Goal: Task Accomplishment & Management: Manage account settings

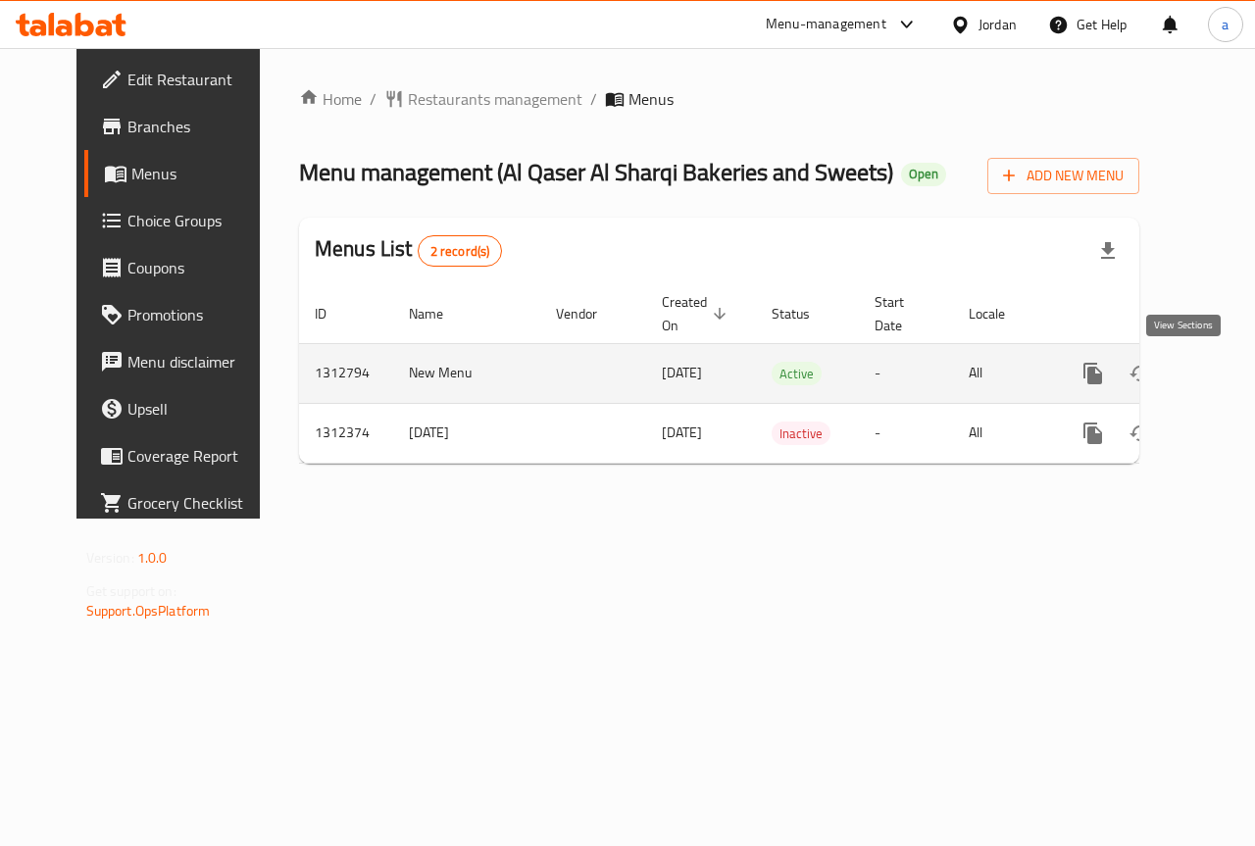
click at [1222, 368] on icon "enhanced table" at bounding box center [1234, 374] width 24 height 24
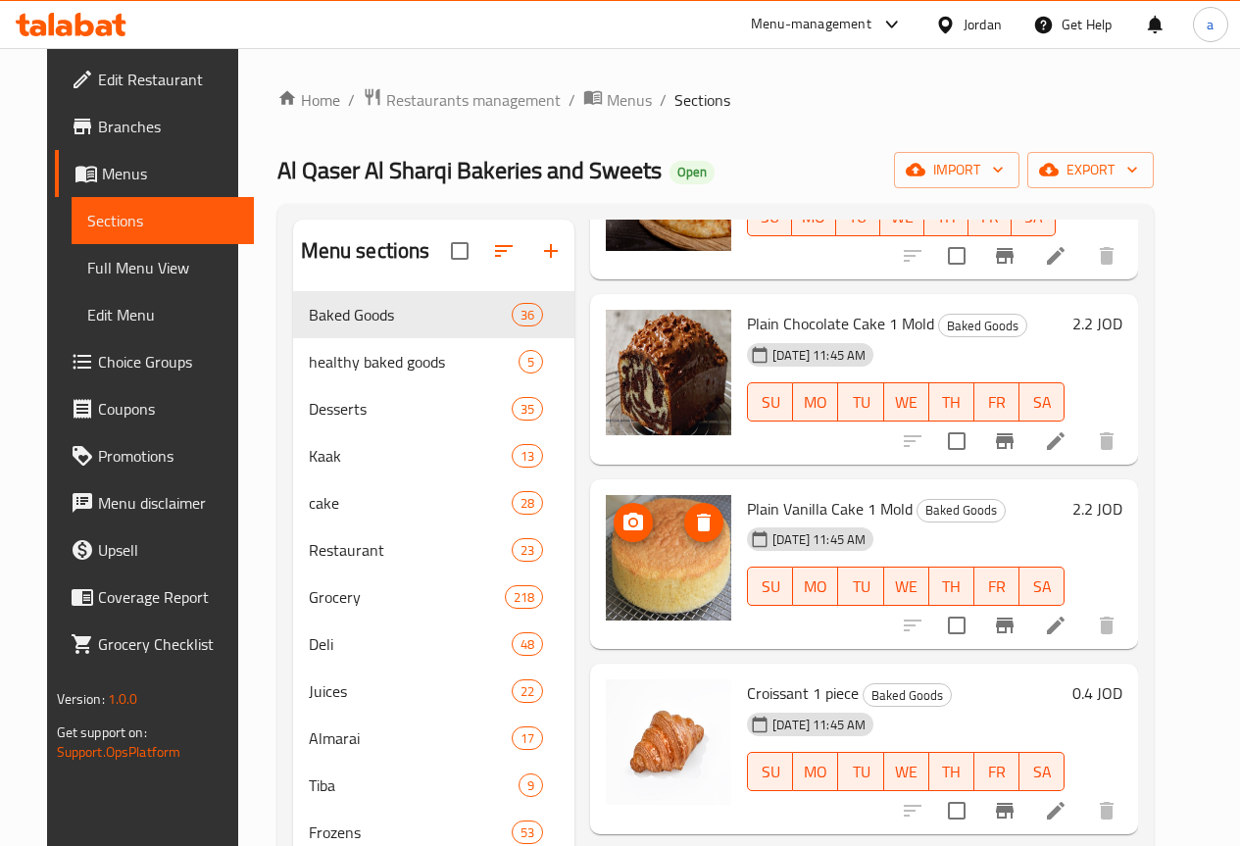
scroll to position [5888, 0]
click at [146, 353] on span "Choice Groups" at bounding box center [168, 362] width 140 height 24
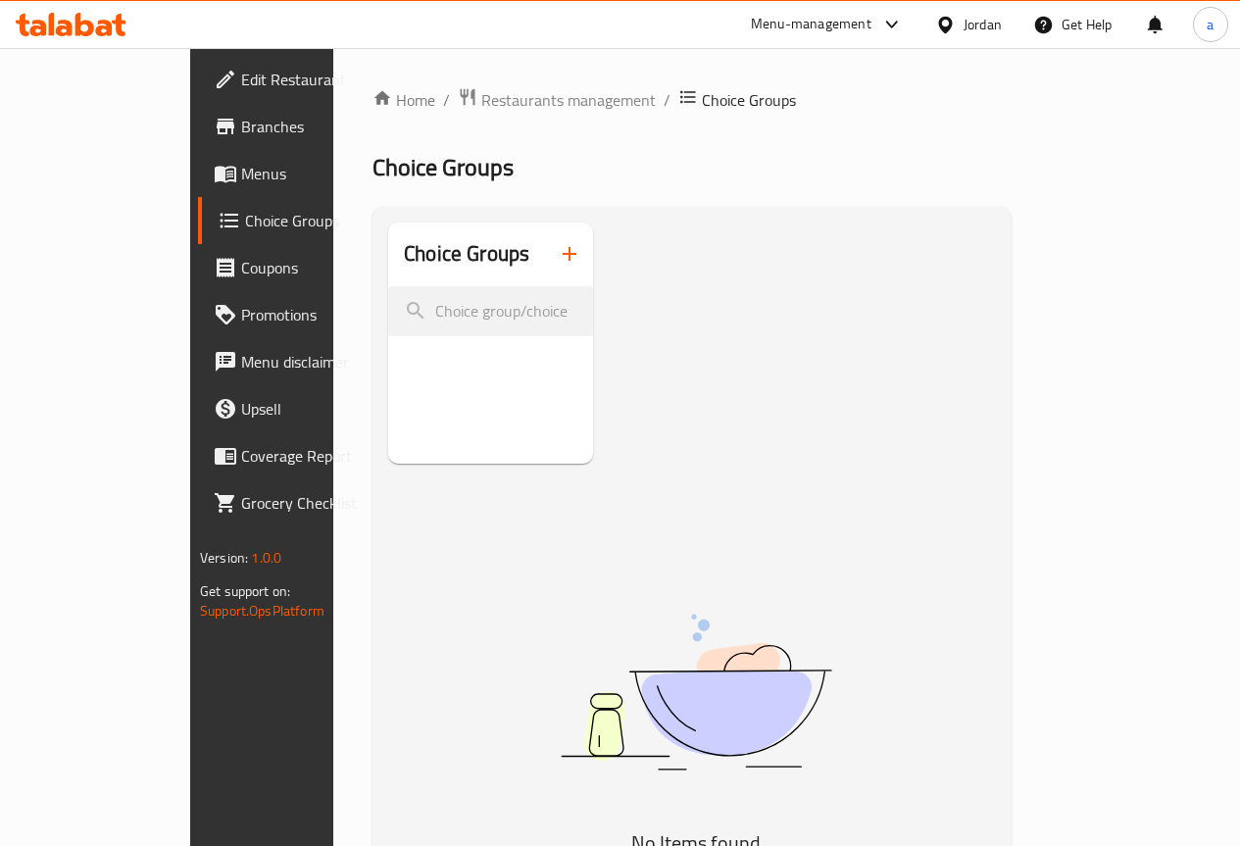
click at [998, 15] on div "Jordan" at bounding box center [983, 25] width 38 height 22
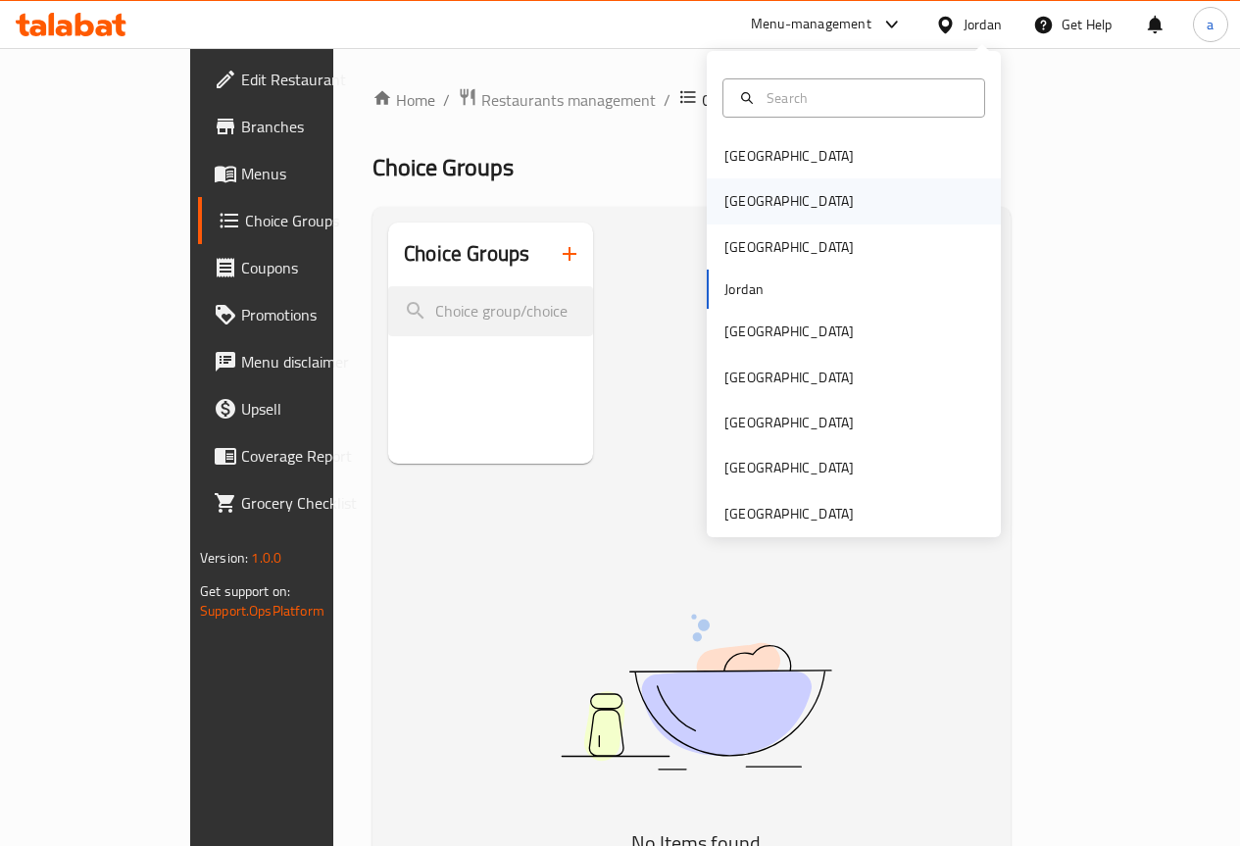
click at [771, 202] on div "[GEOGRAPHIC_DATA]" at bounding box center [854, 200] width 294 height 45
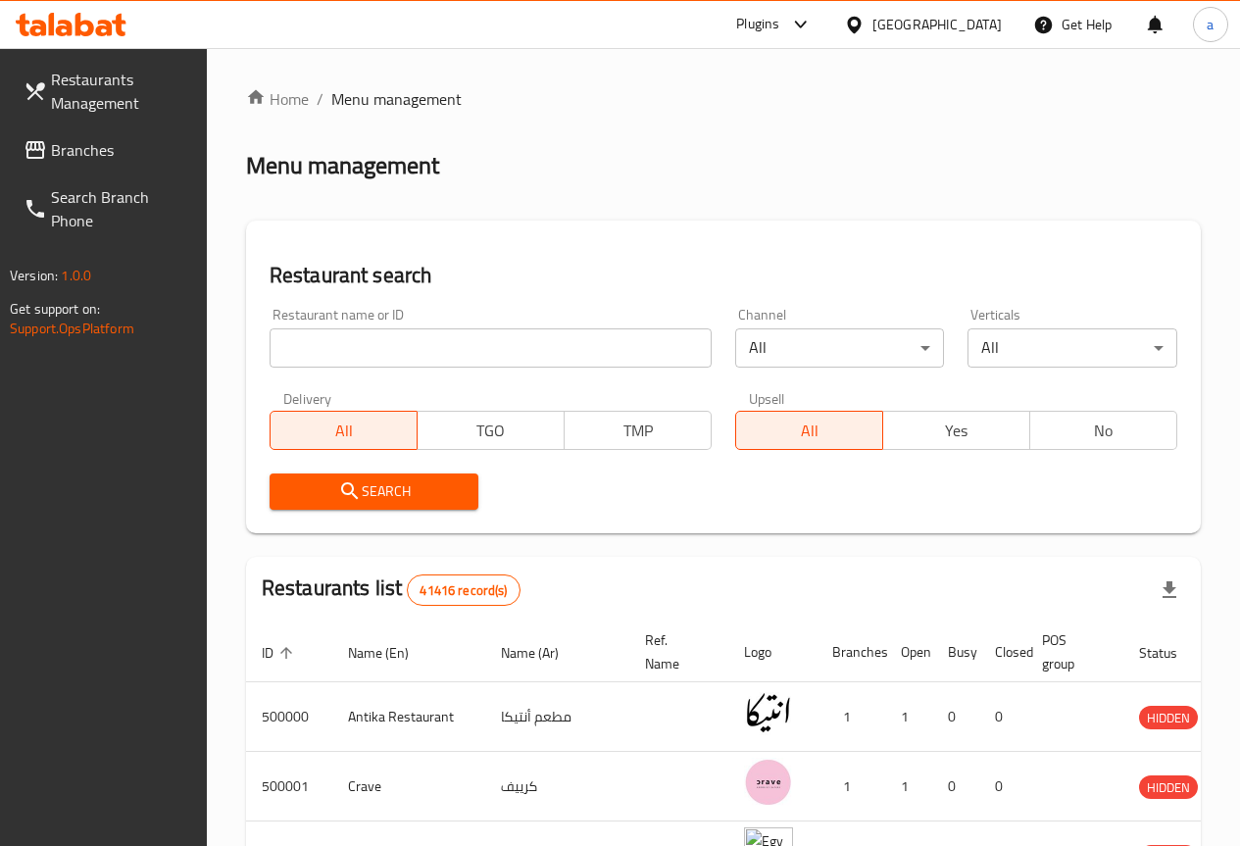
click at [375, 102] on span "Menu management" at bounding box center [396, 99] width 130 height 24
click at [96, 161] on span "Branches" at bounding box center [121, 150] width 140 height 24
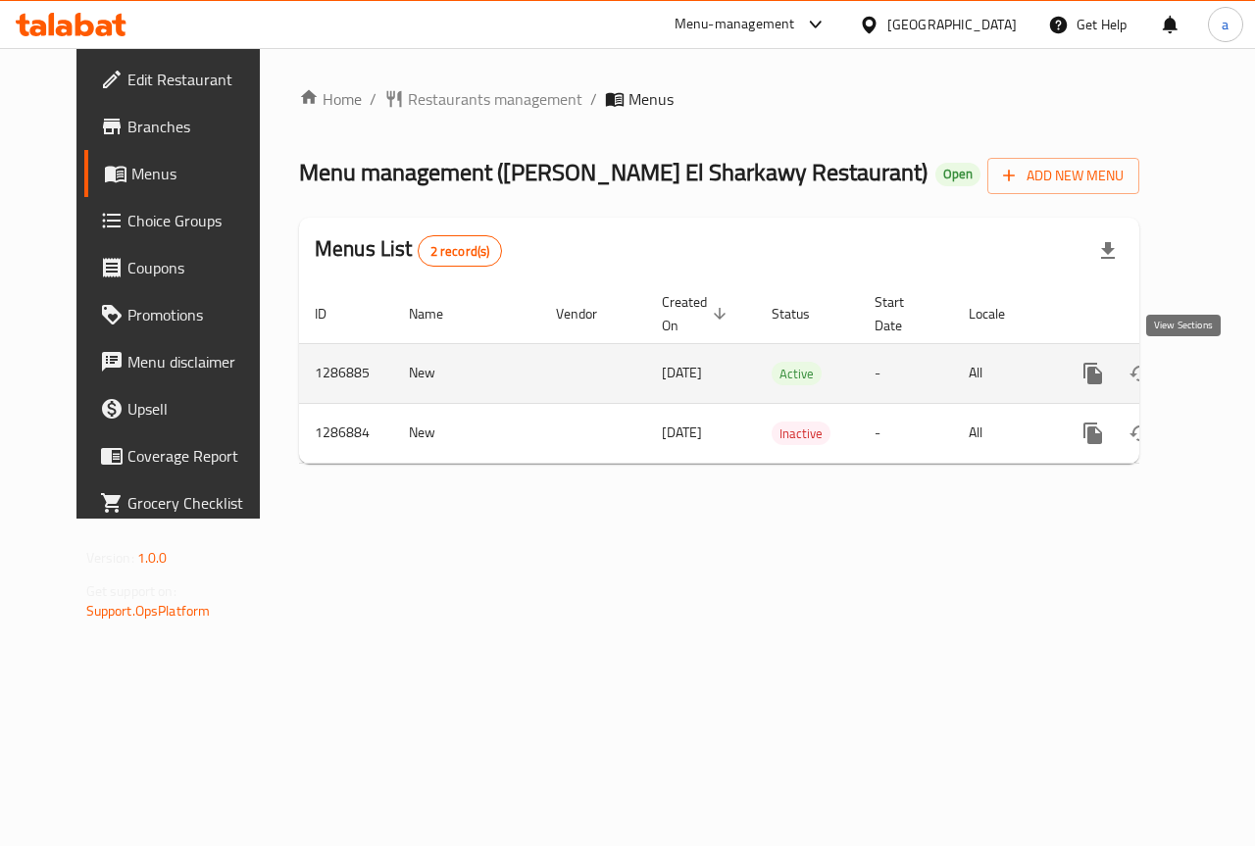
click at [1222, 373] on icon "enhanced table" at bounding box center [1234, 374] width 24 height 24
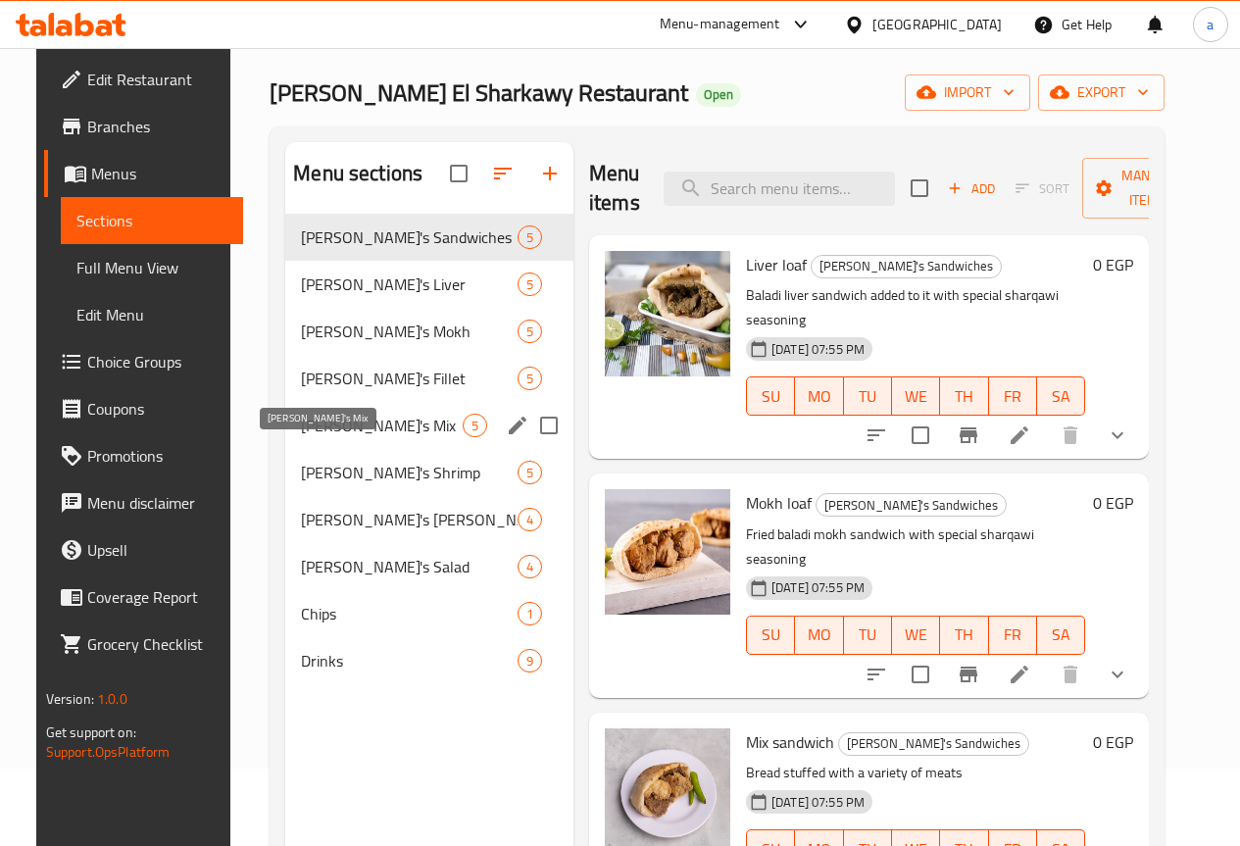
scroll to position [196, 0]
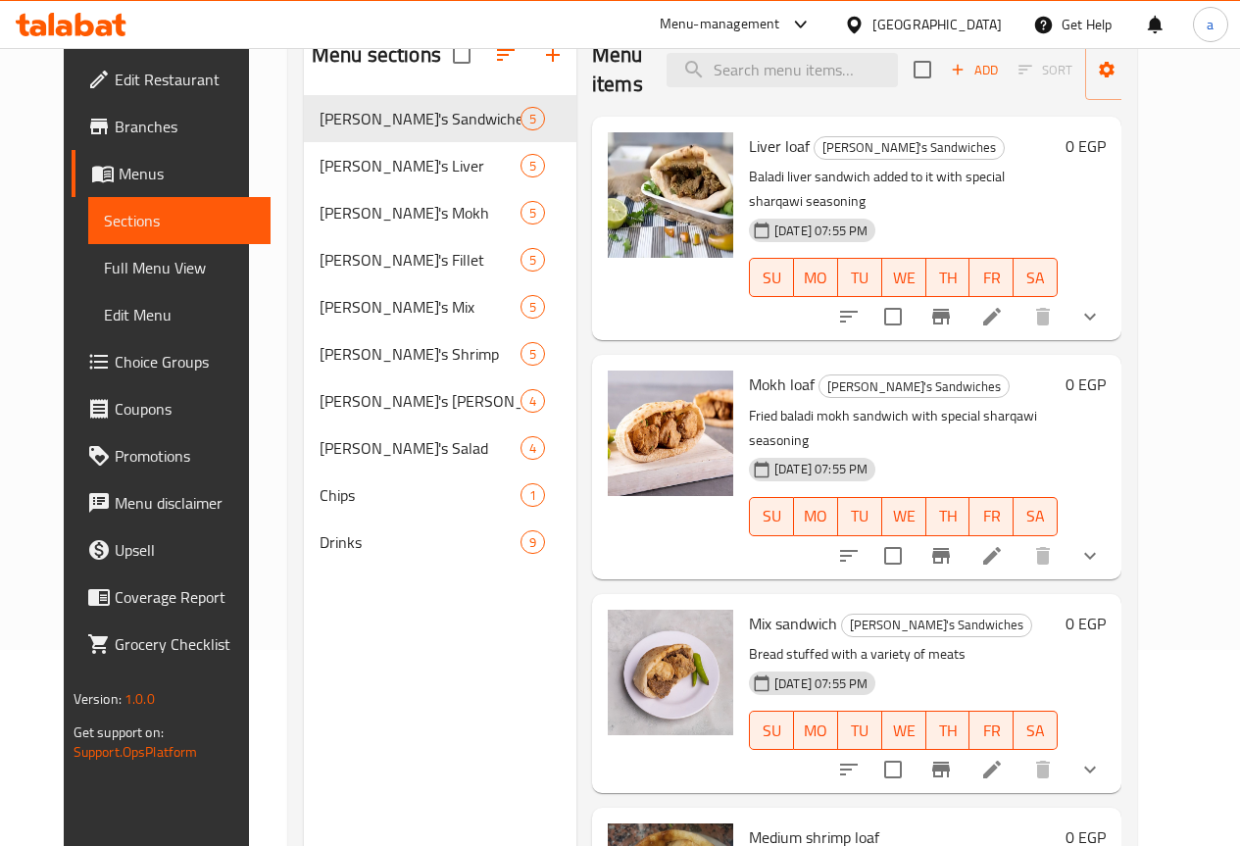
click at [117, 367] on span "Choice Groups" at bounding box center [185, 362] width 140 height 24
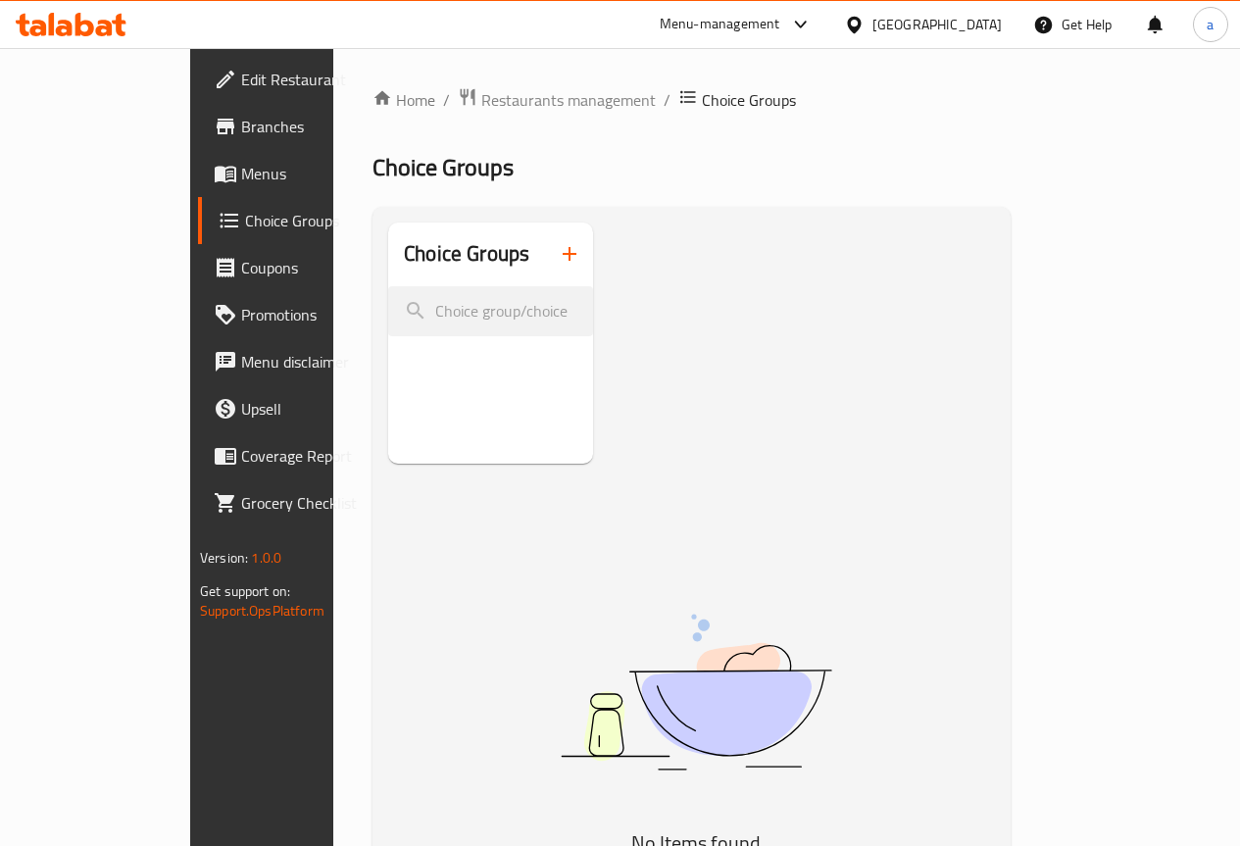
click at [241, 178] on span "Menus" at bounding box center [311, 174] width 140 height 24
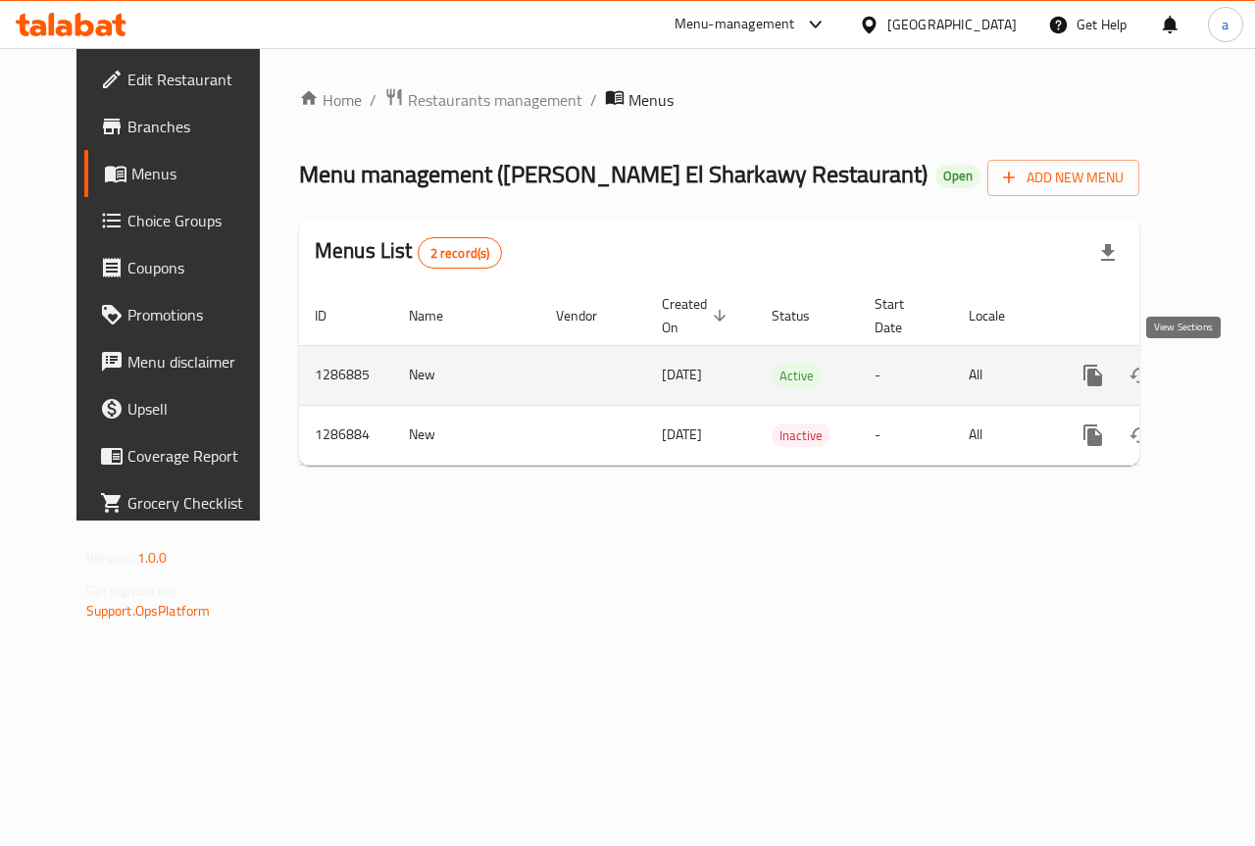
click at [1222, 374] on icon "enhanced table" at bounding box center [1234, 376] width 24 height 24
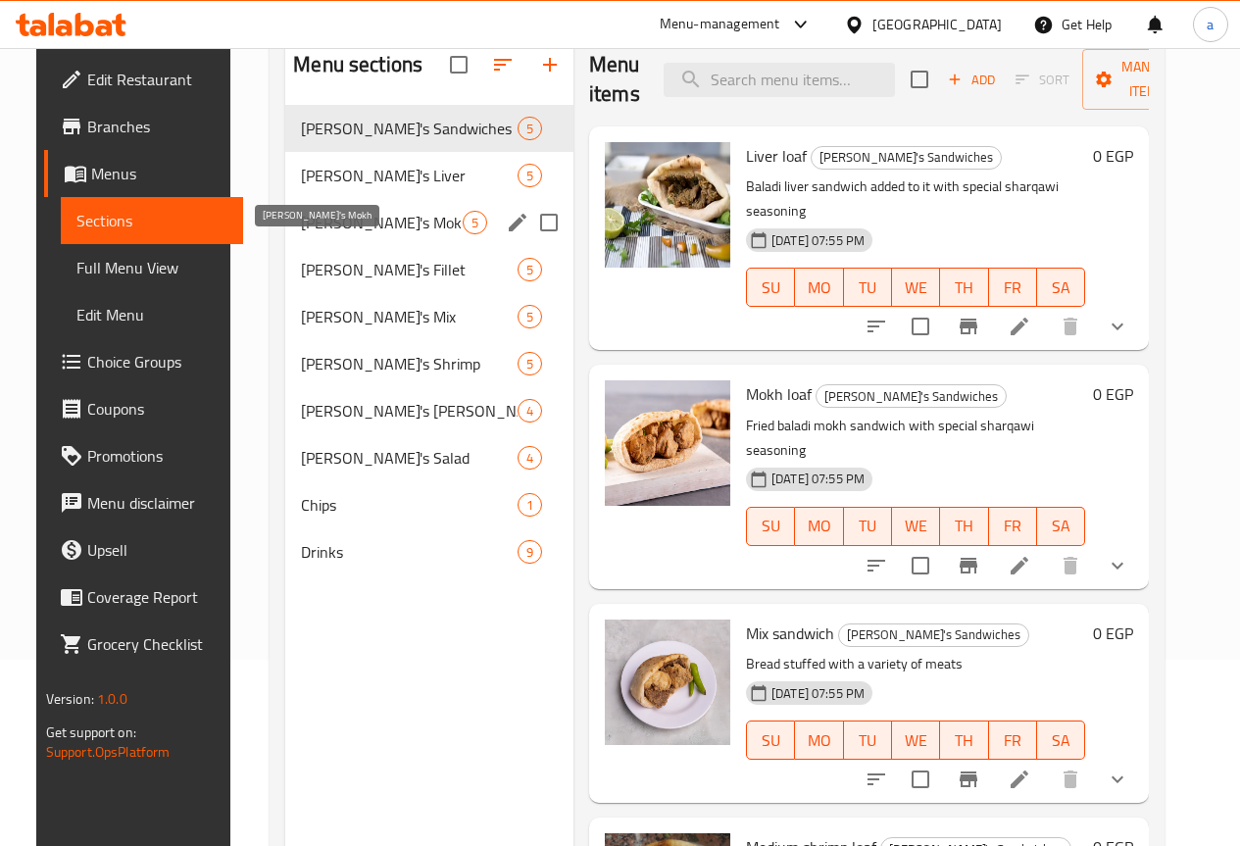
scroll to position [78, 0]
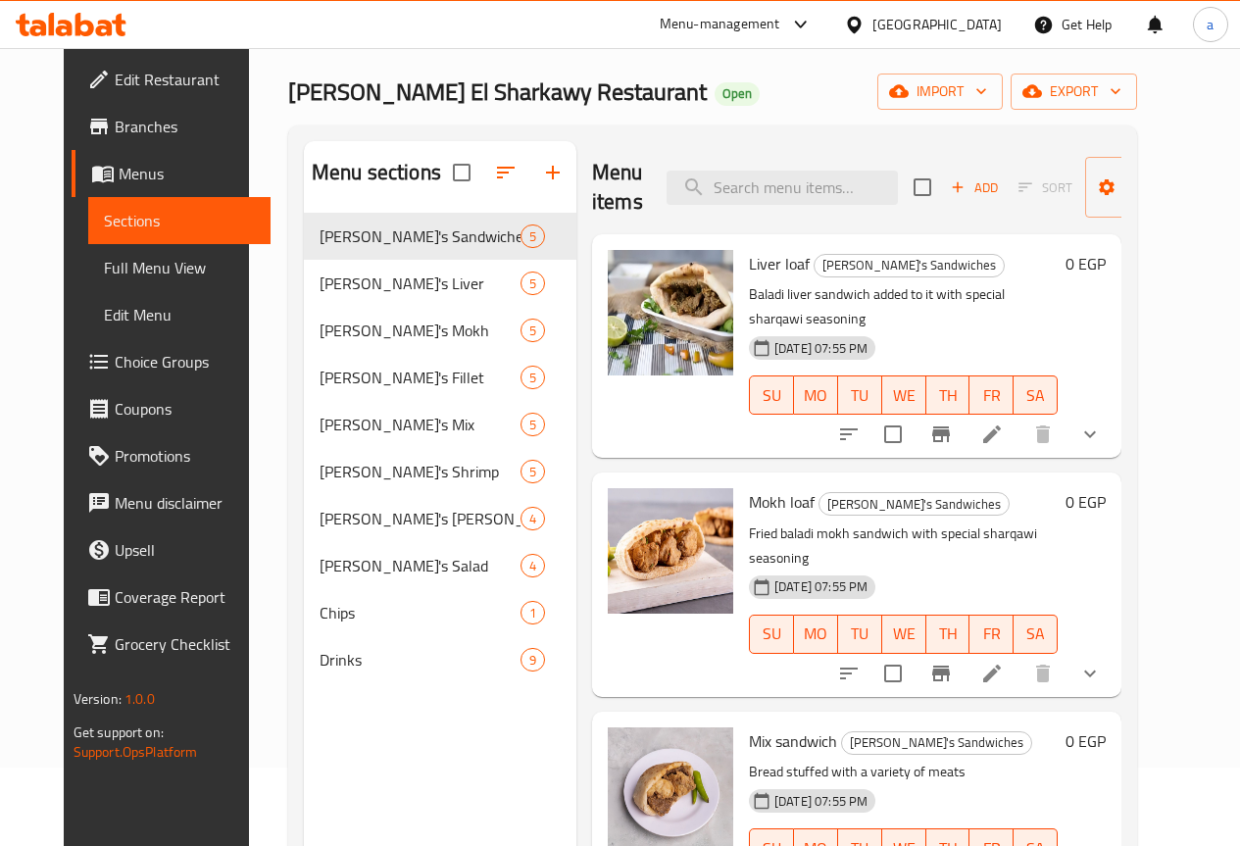
click at [1106, 257] on h6 "0 EGP" at bounding box center [1086, 263] width 40 height 27
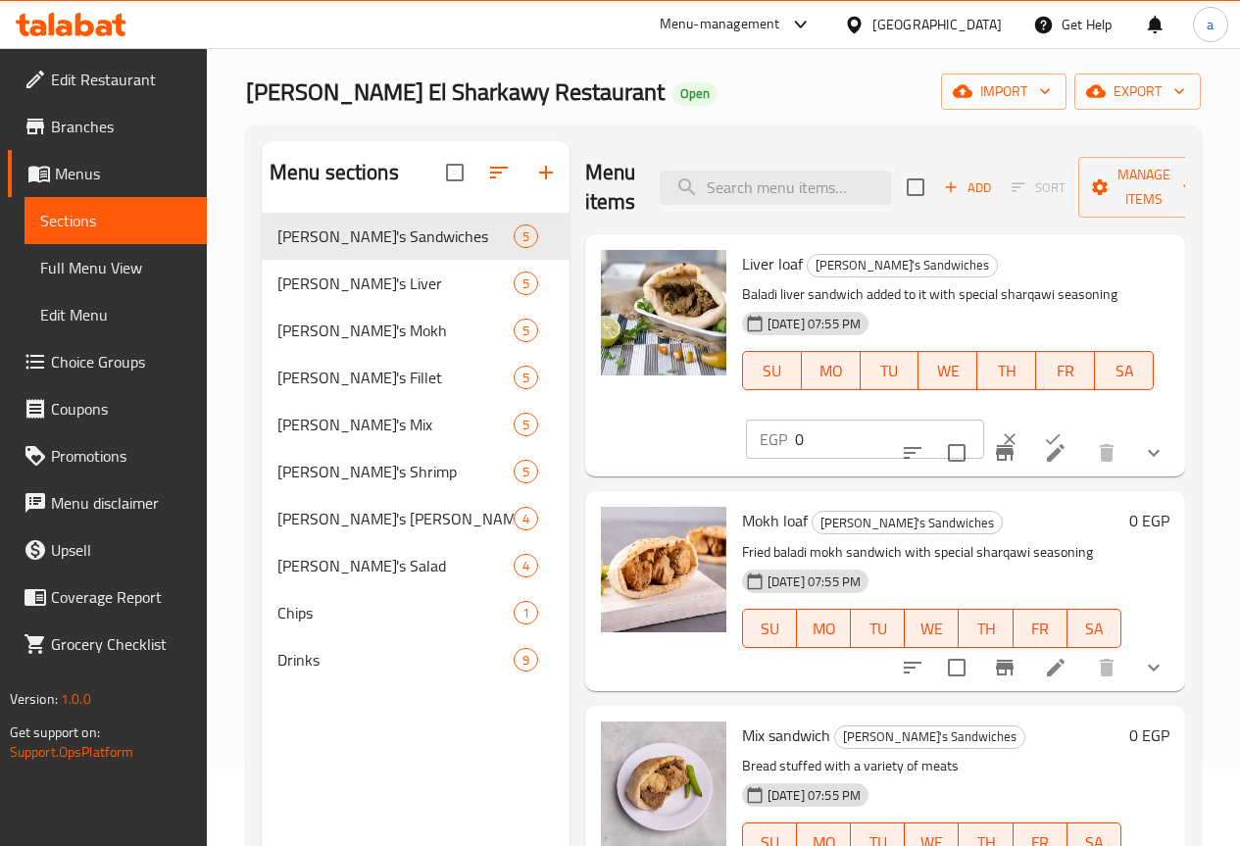
click at [1078, 277] on div "Liver loaf Mohamed El-Sharkawy's Sandwiches Baladi liver sandwich added to it w…" at bounding box center [947, 333] width 427 height 183
click at [1114, 285] on p "Baladi liver sandwich added to it with special sharqawi seasoning" at bounding box center [948, 294] width 412 height 25
click at [1142, 446] on icon "show more" at bounding box center [1154, 453] width 24 height 24
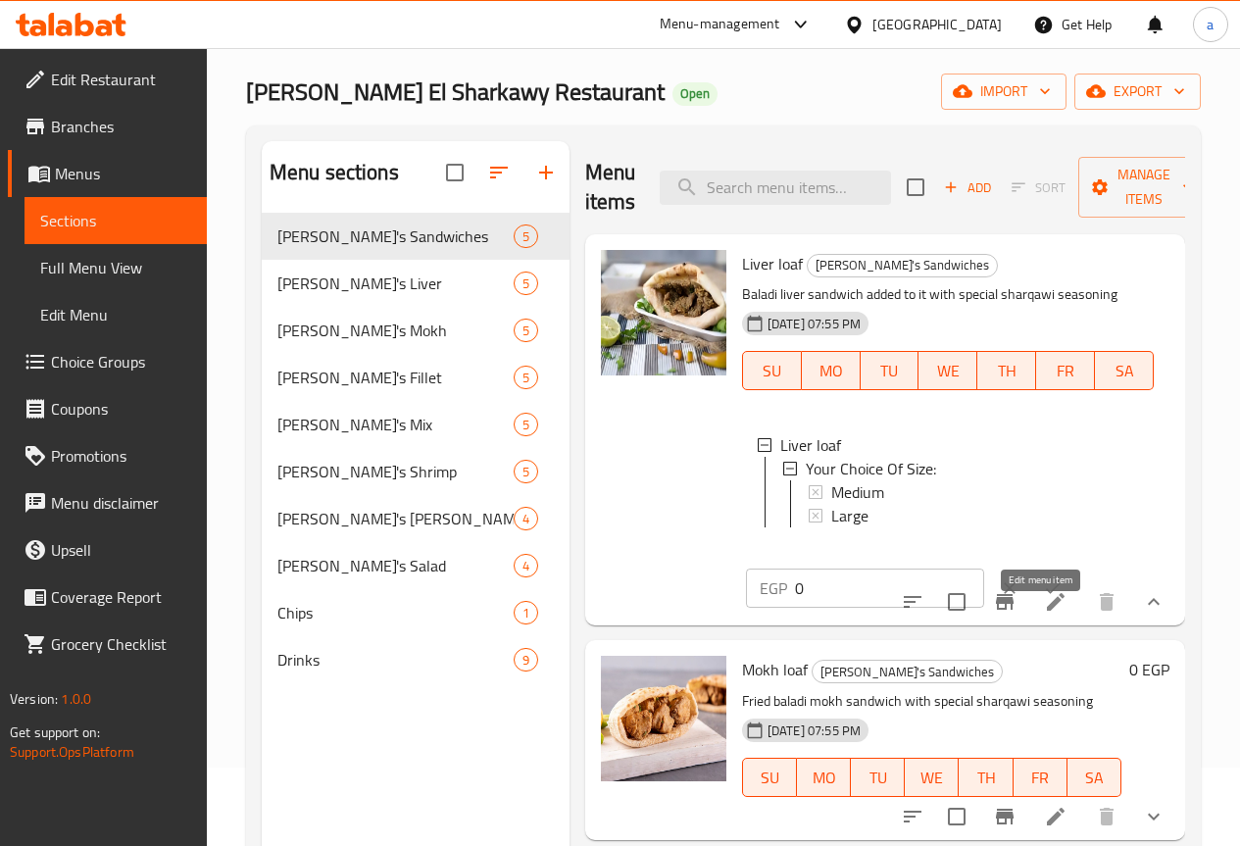
click at [1047, 611] on icon at bounding box center [1056, 602] width 18 height 18
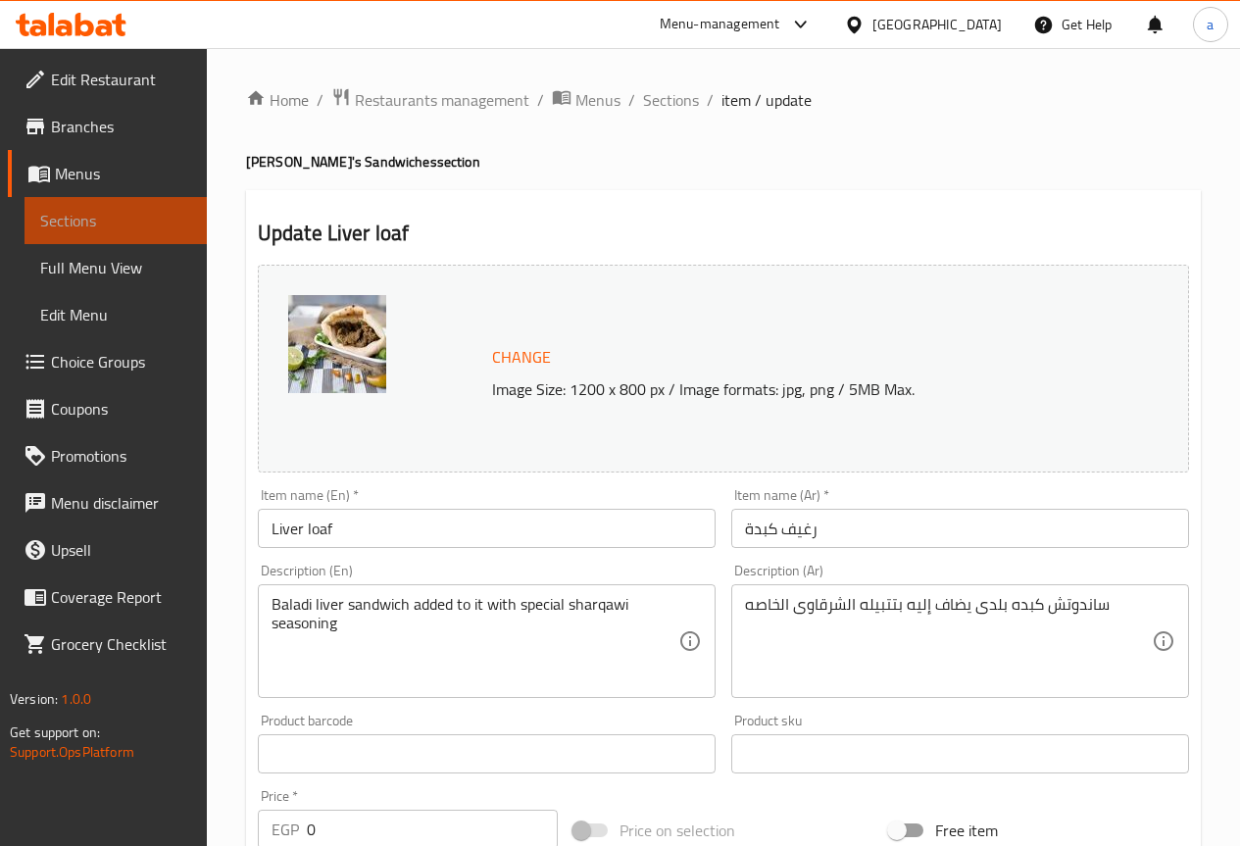
click at [121, 225] on span "Sections" at bounding box center [115, 221] width 151 height 24
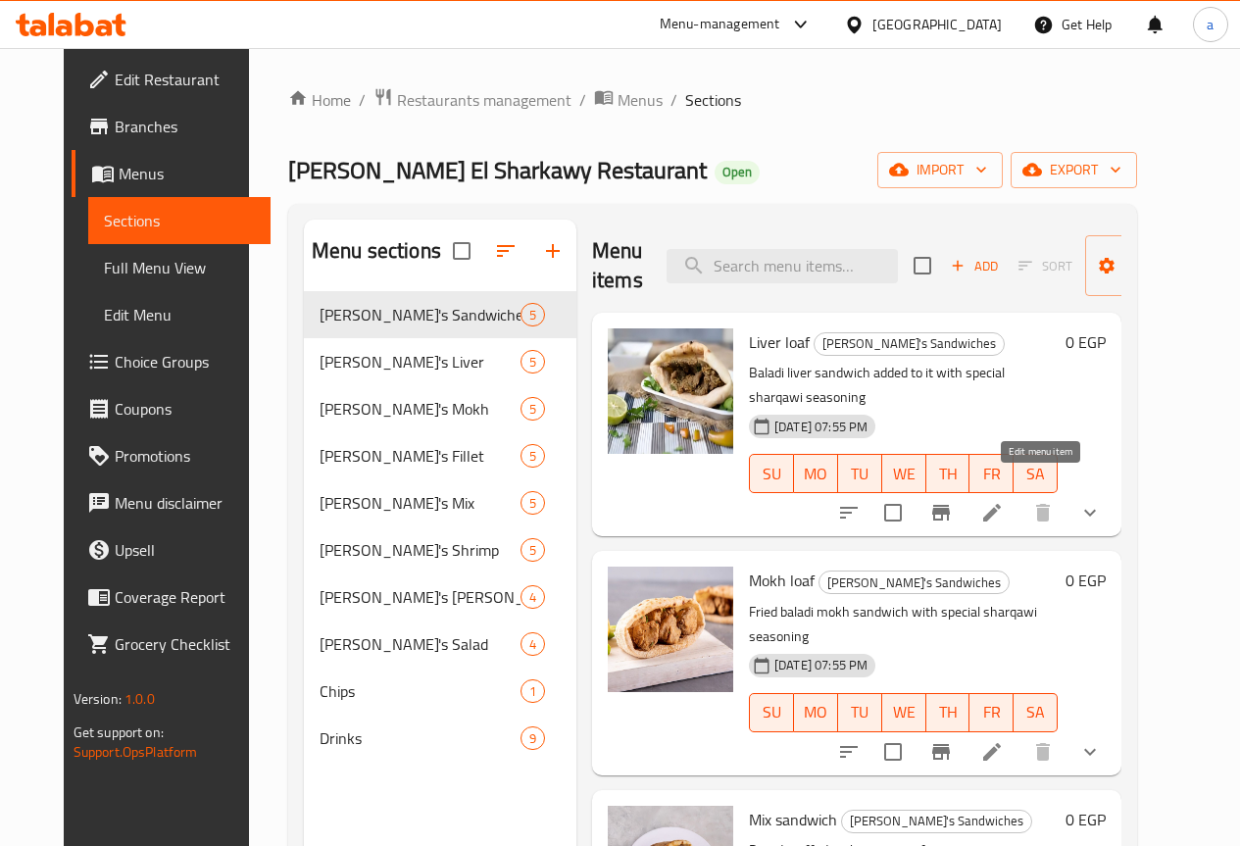
click at [1001, 504] on icon at bounding box center [992, 513] width 18 height 18
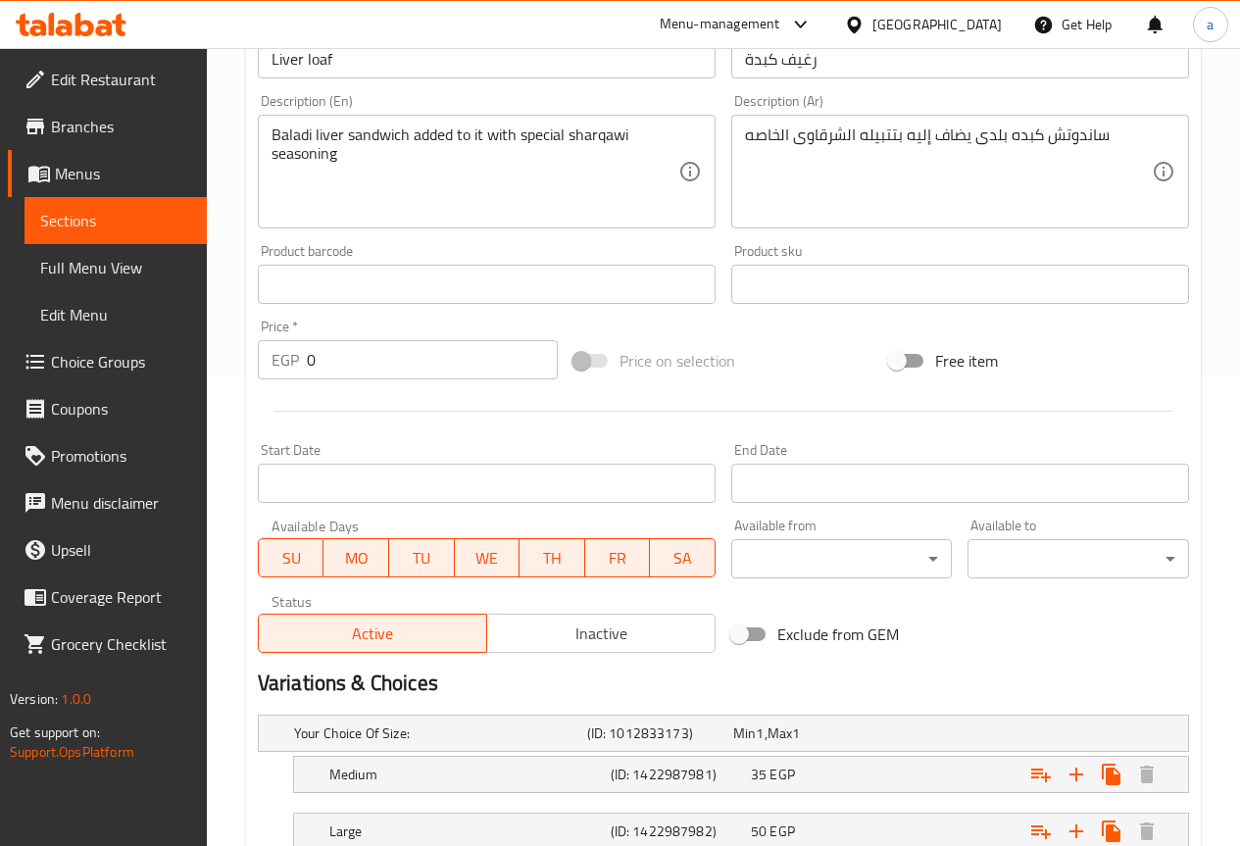
scroll to position [318, 0]
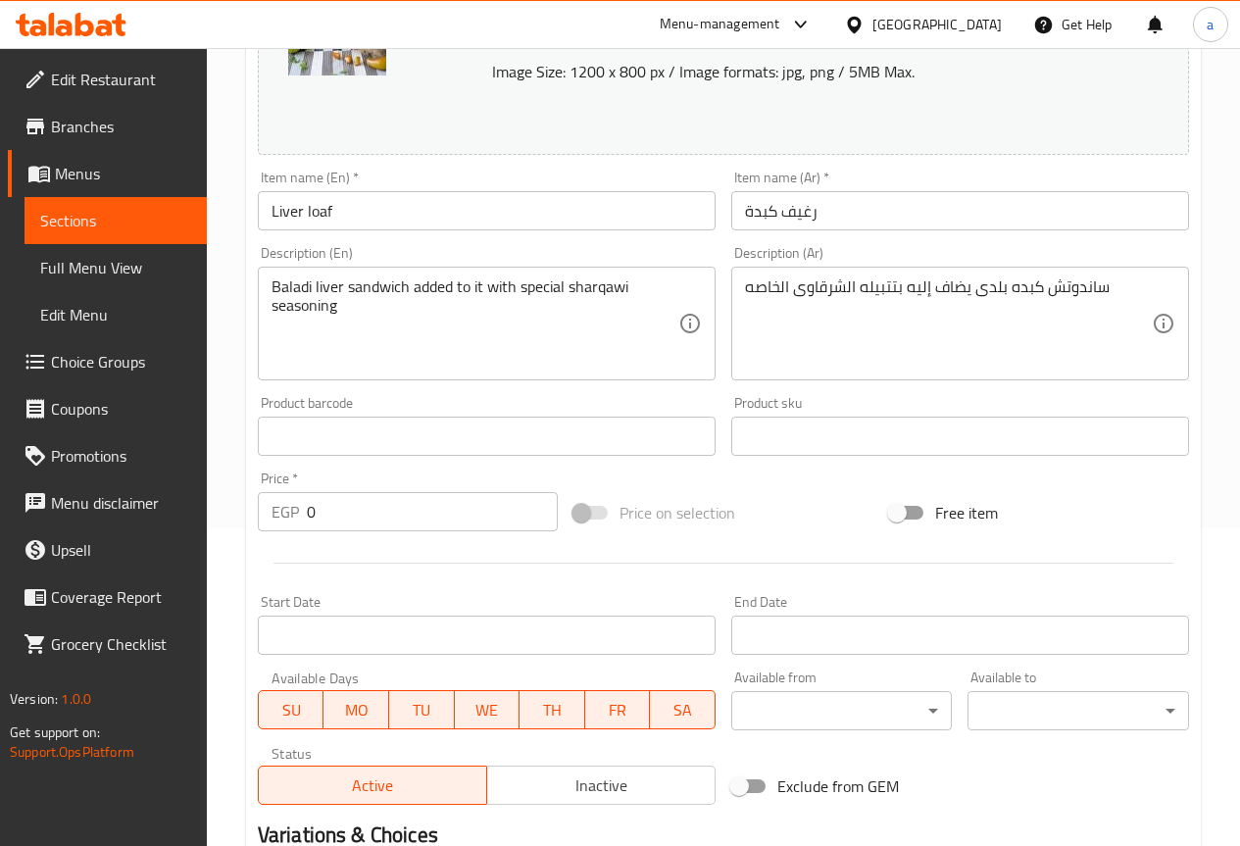
click at [141, 79] on span "Edit Restaurant" at bounding box center [121, 80] width 140 height 24
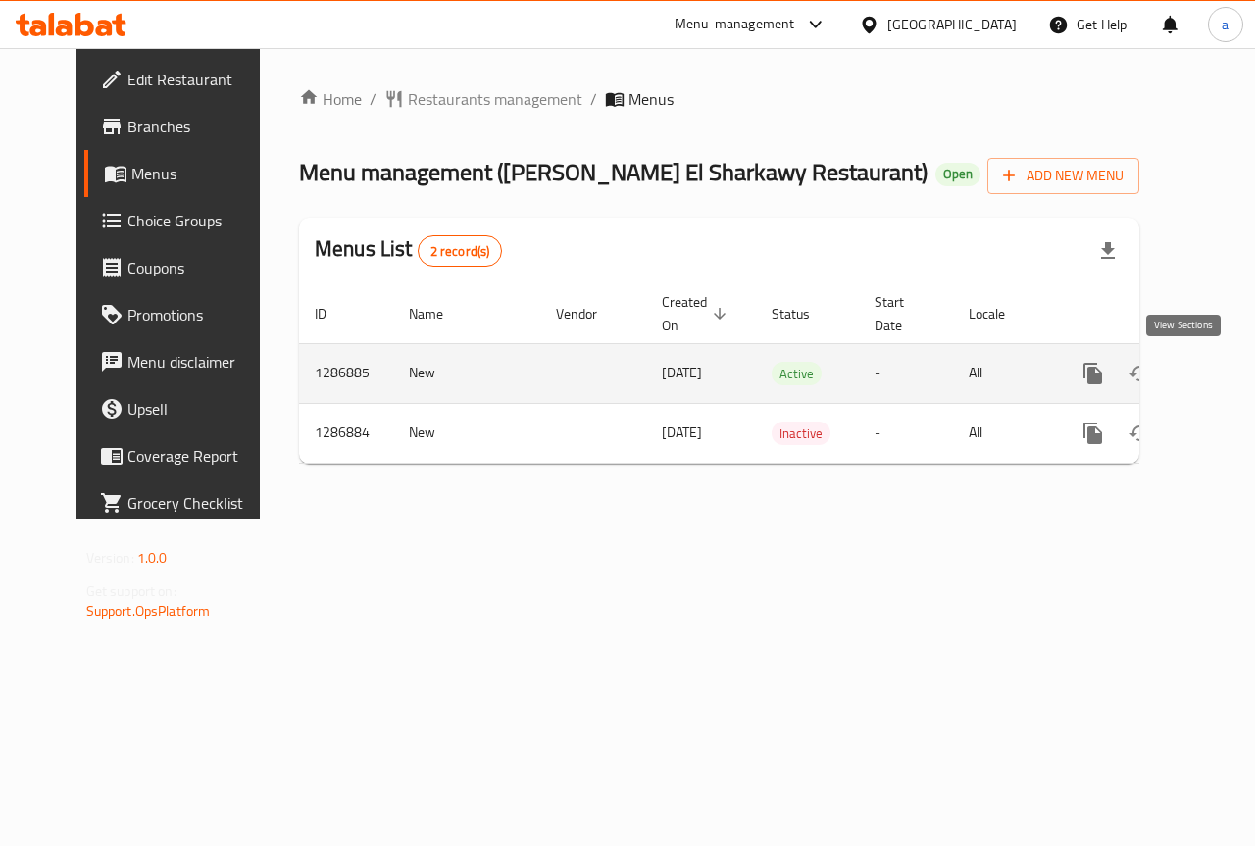
click at [1222, 368] on icon "enhanced table" at bounding box center [1234, 374] width 24 height 24
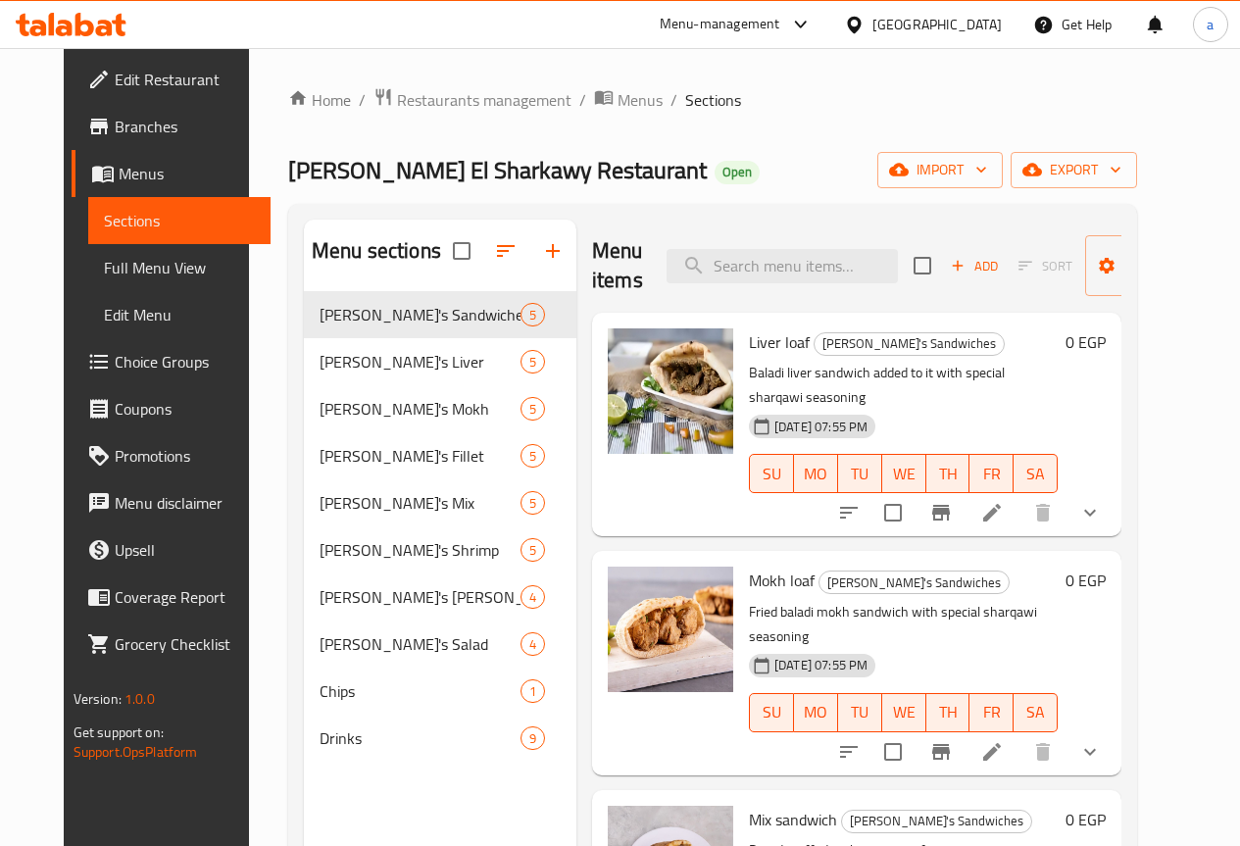
click at [117, 364] on span "Choice Groups" at bounding box center [185, 362] width 140 height 24
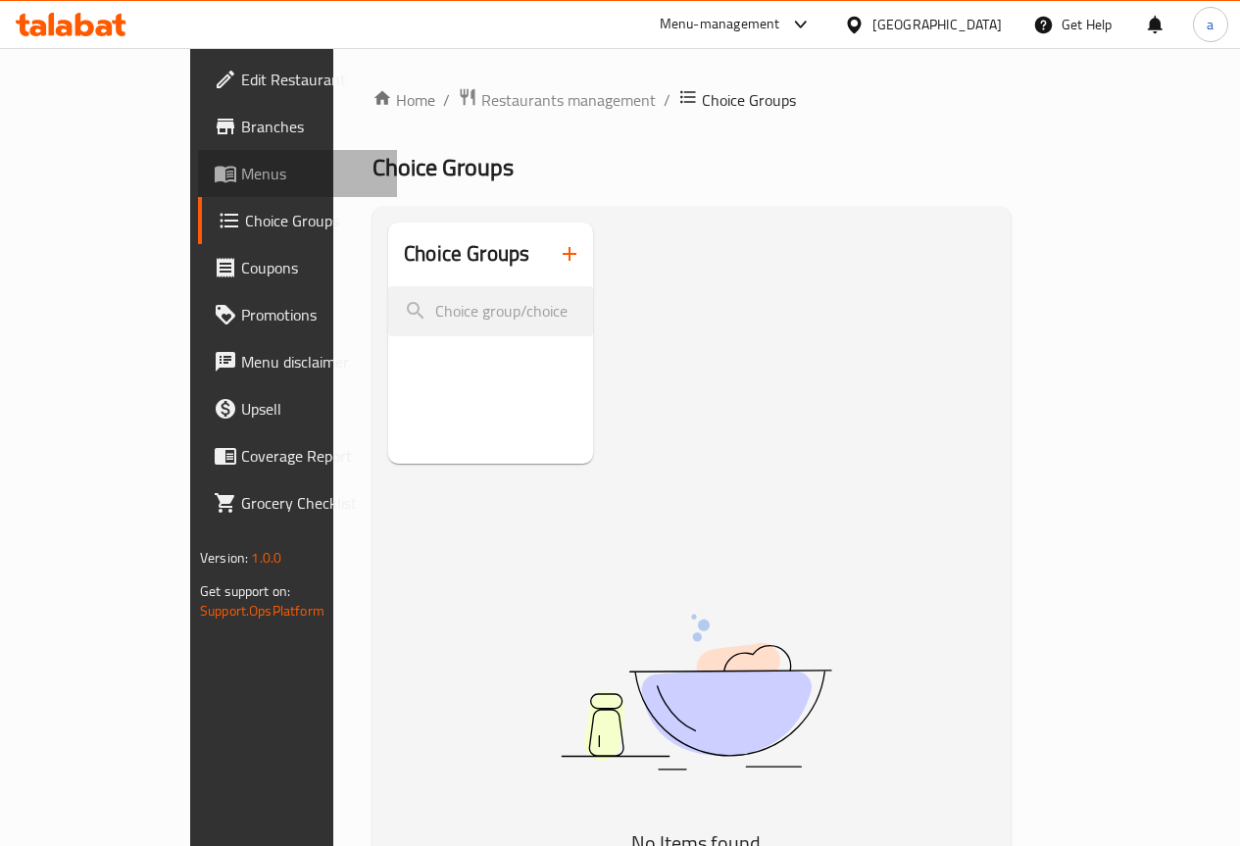
click at [241, 180] on span "Menus" at bounding box center [311, 174] width 140 height 24
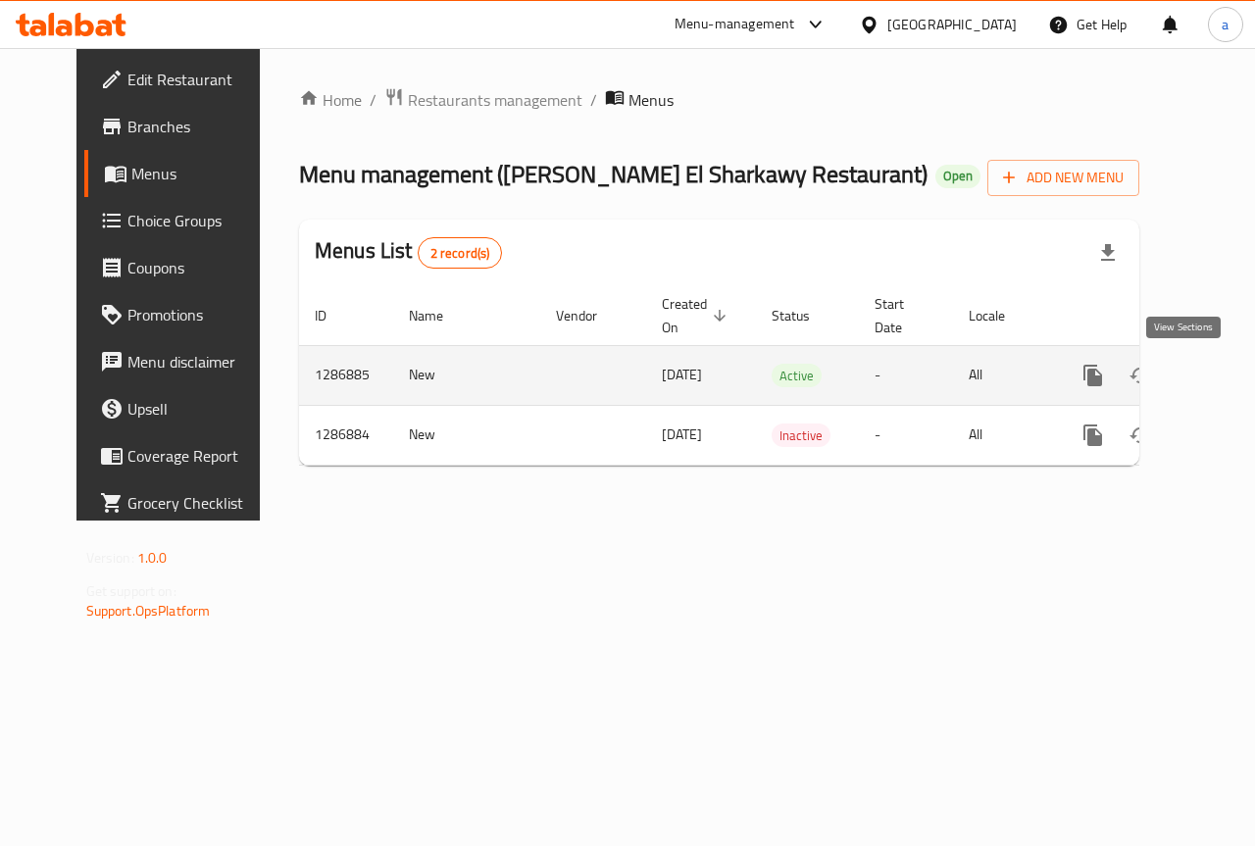
click at [1225, 374] on icon "enhanced table" at bounding box center [1234, 376] width 18 height 18
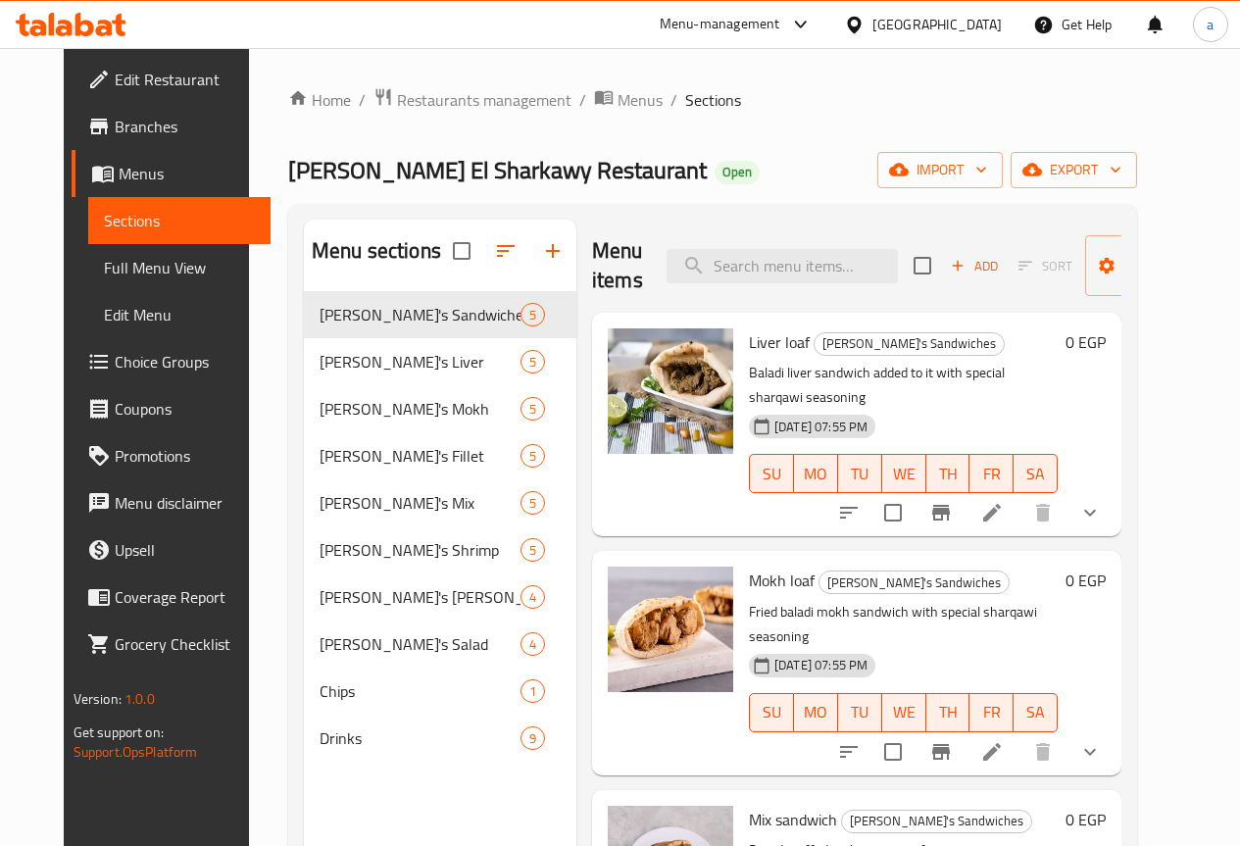
scroll to position [98, 0]
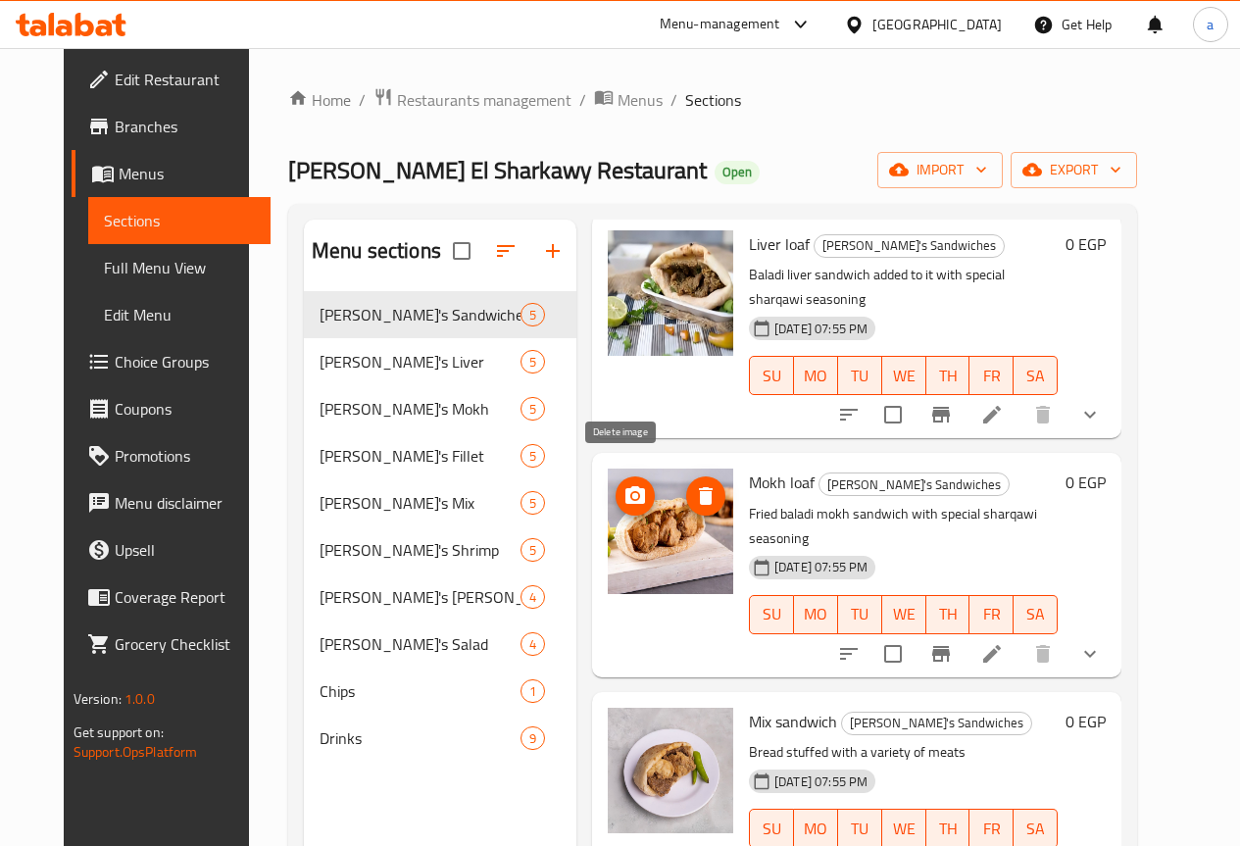
click at [694, 484] on icon "delete image" at bounding box center [706, 496] width 24 height 24
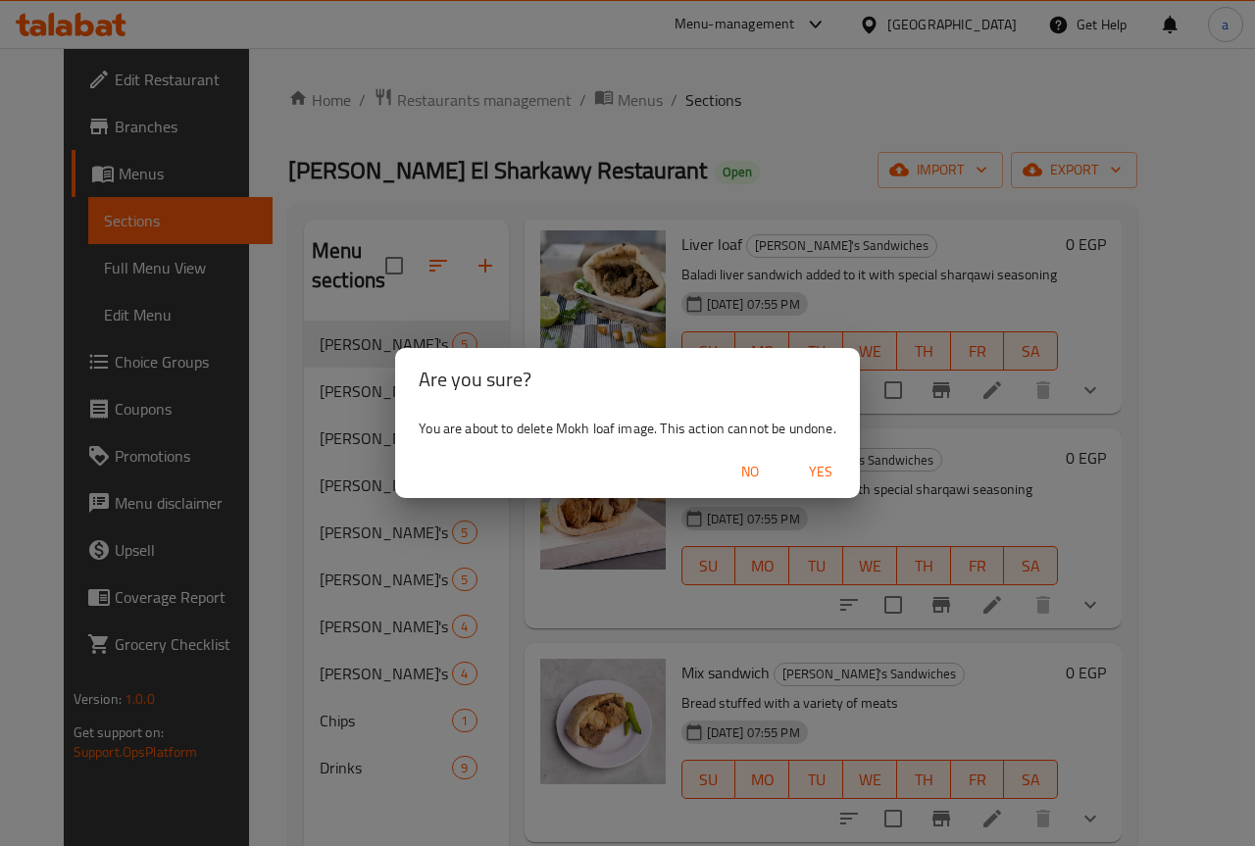
click at [747, 474] on span "No" at bounding box center [749, 472] width 47 height 25
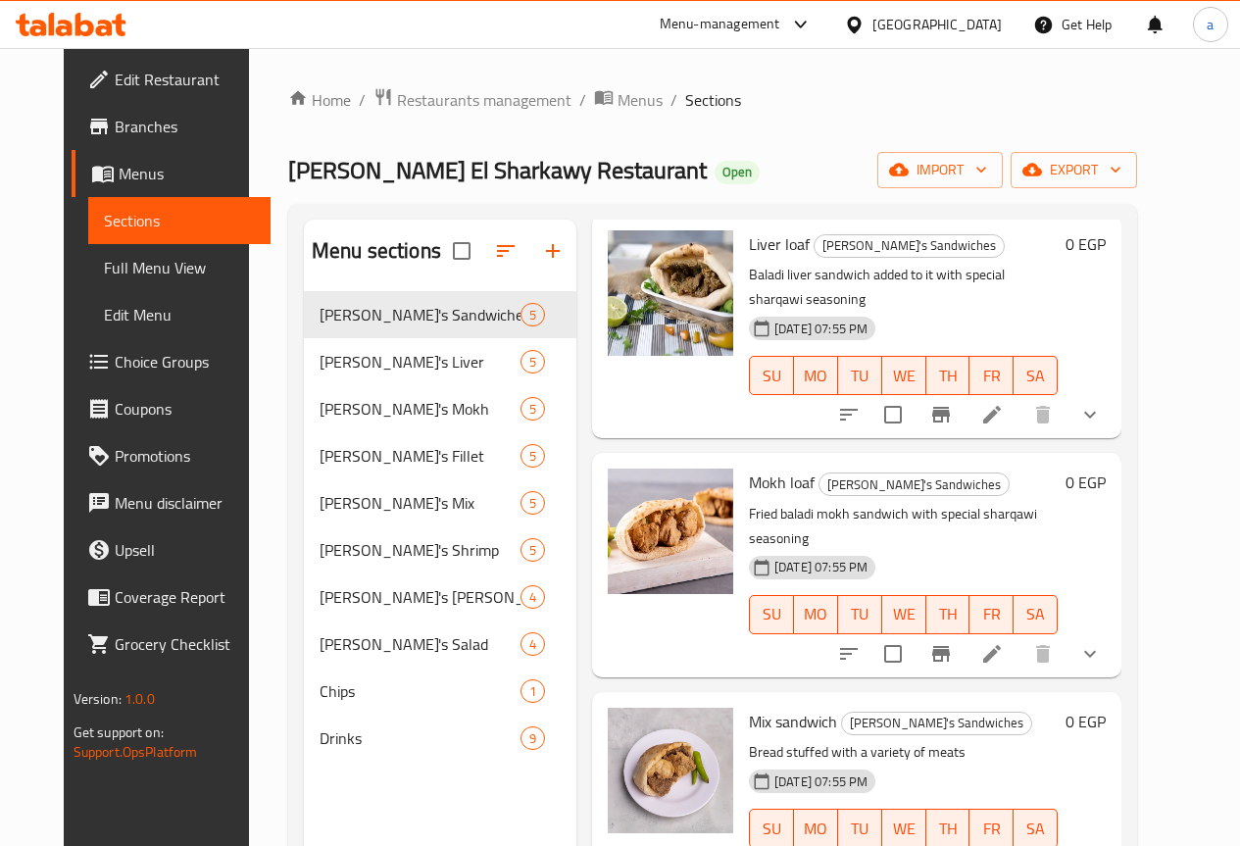
click at [1004, 642] on icon at bounding box center [992, 654] width 24 height 24
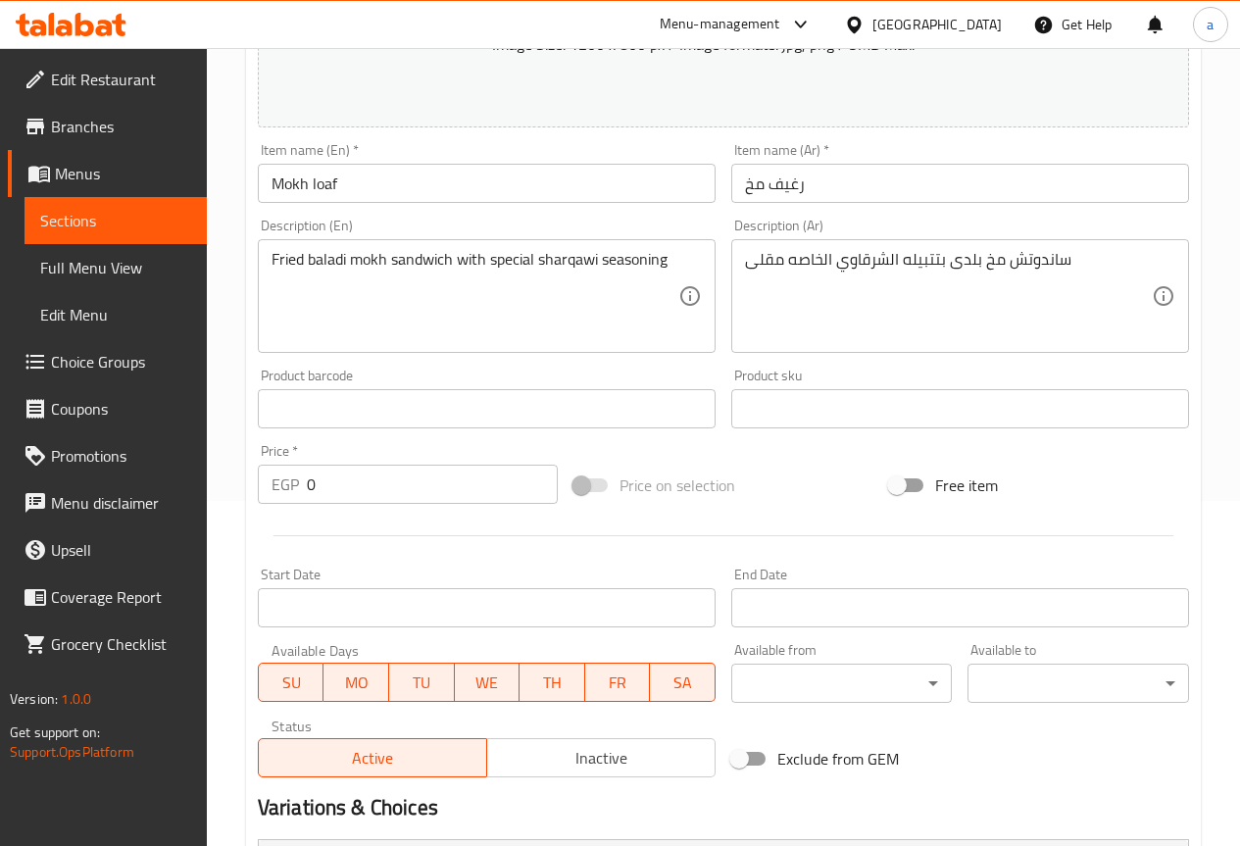
scroll to position [588, 0]
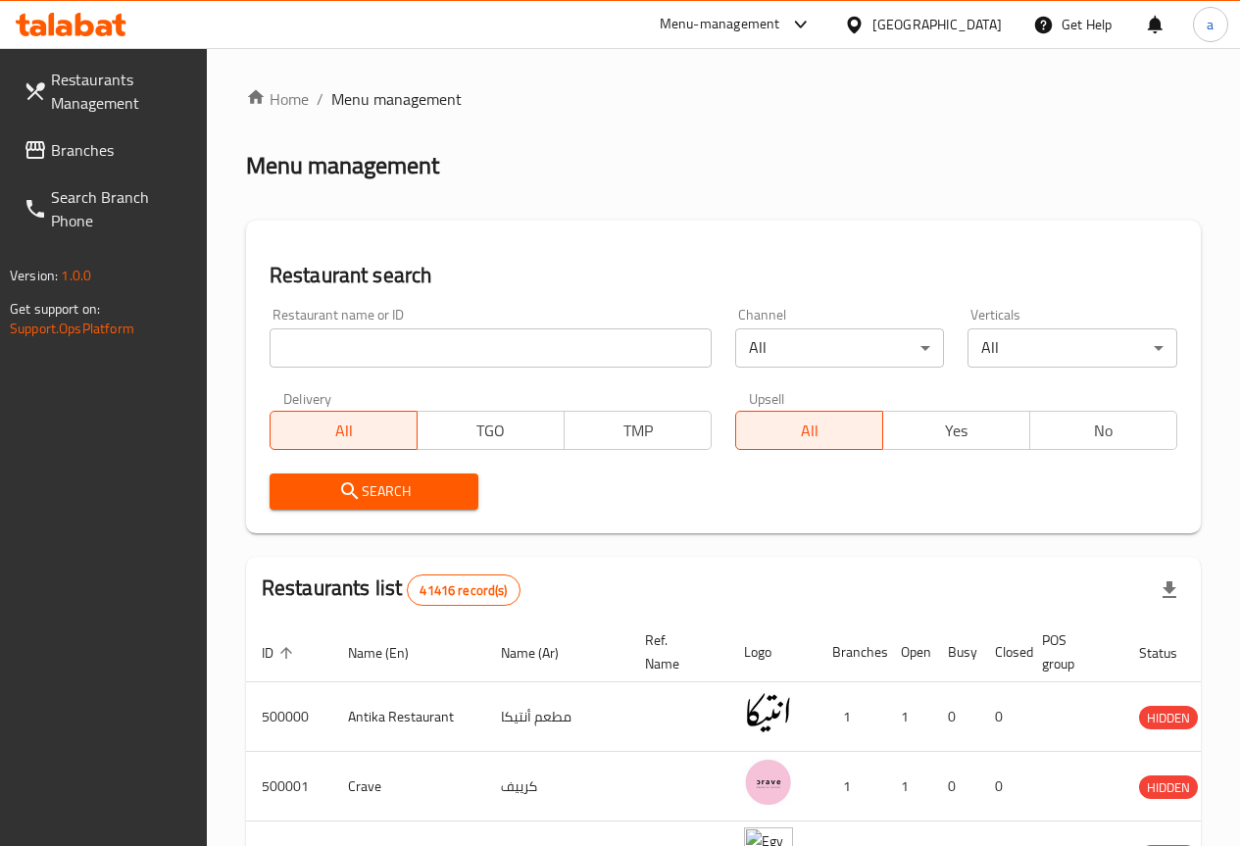
click at [88, 166] on link "Branches" at bounding box center [107, 149] width 199 height 47
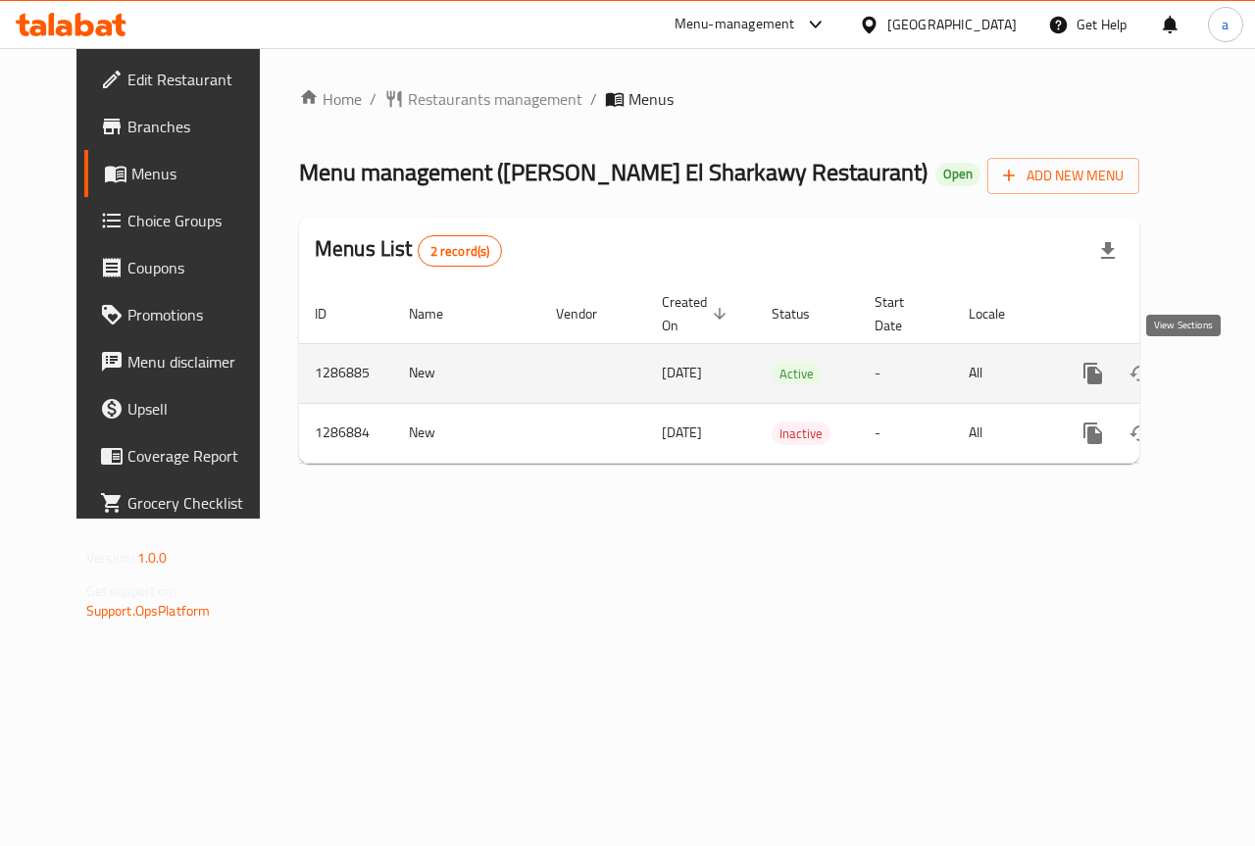
click at [1222, 377] on icon "enhanced table" at bounding box center [1234, 374] width 24 height 24
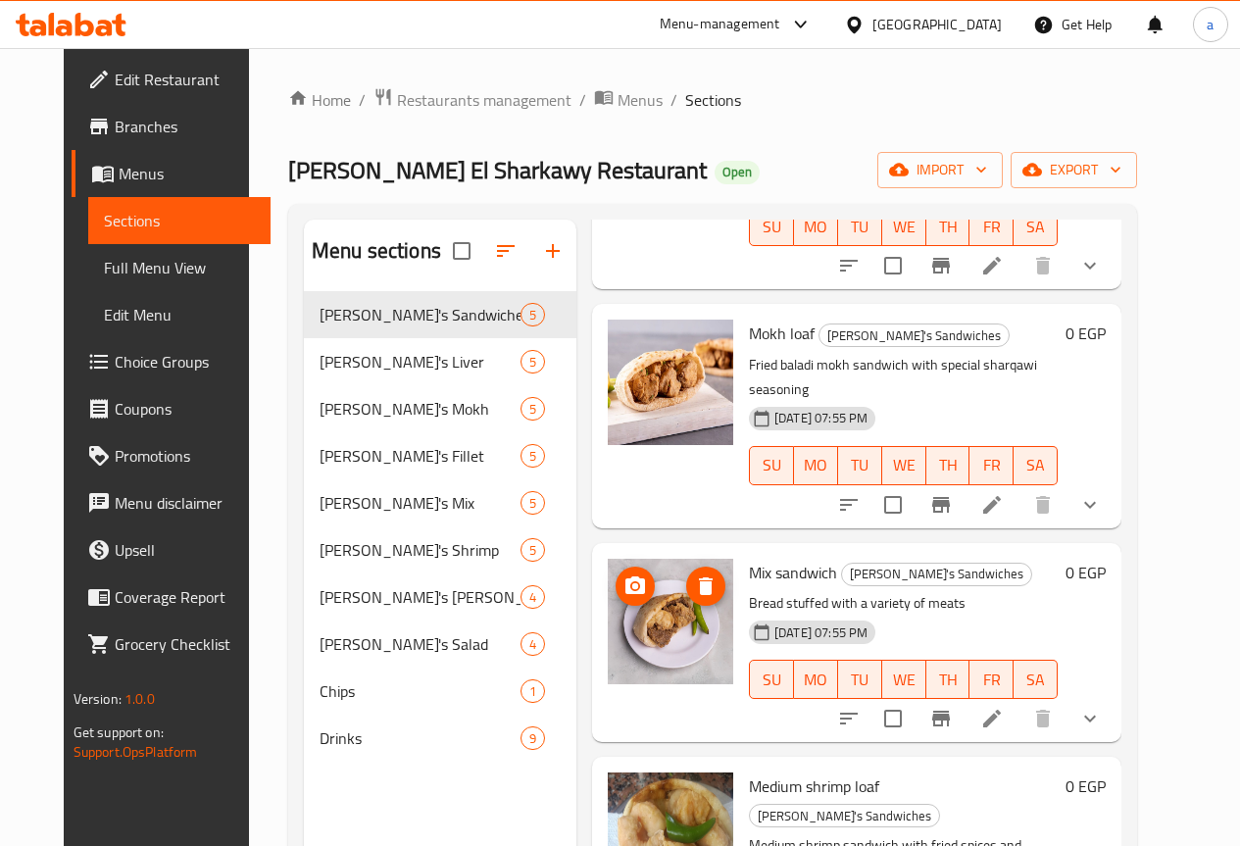
scroll to position [294, 0]
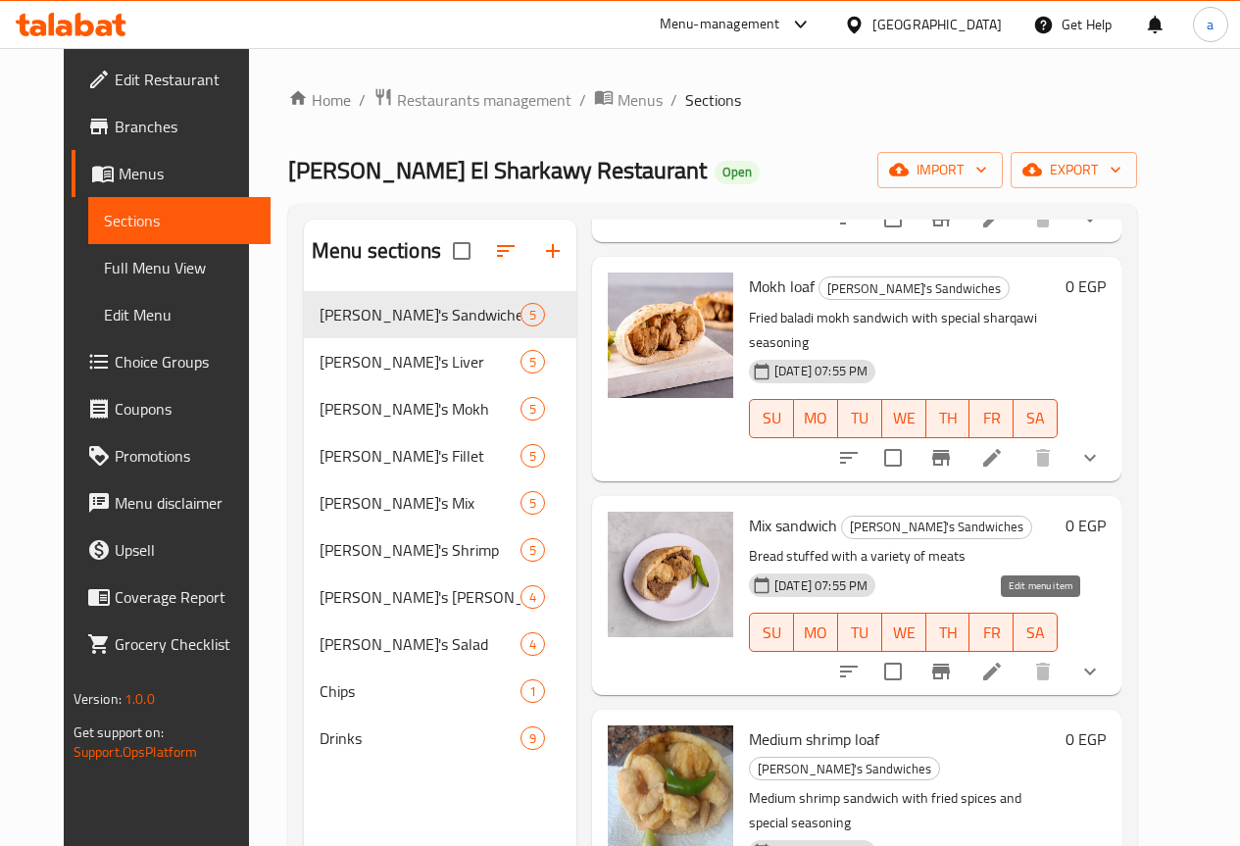
click at [1004, 660] on icon at bounding box center [992, 672] width 24 height 24
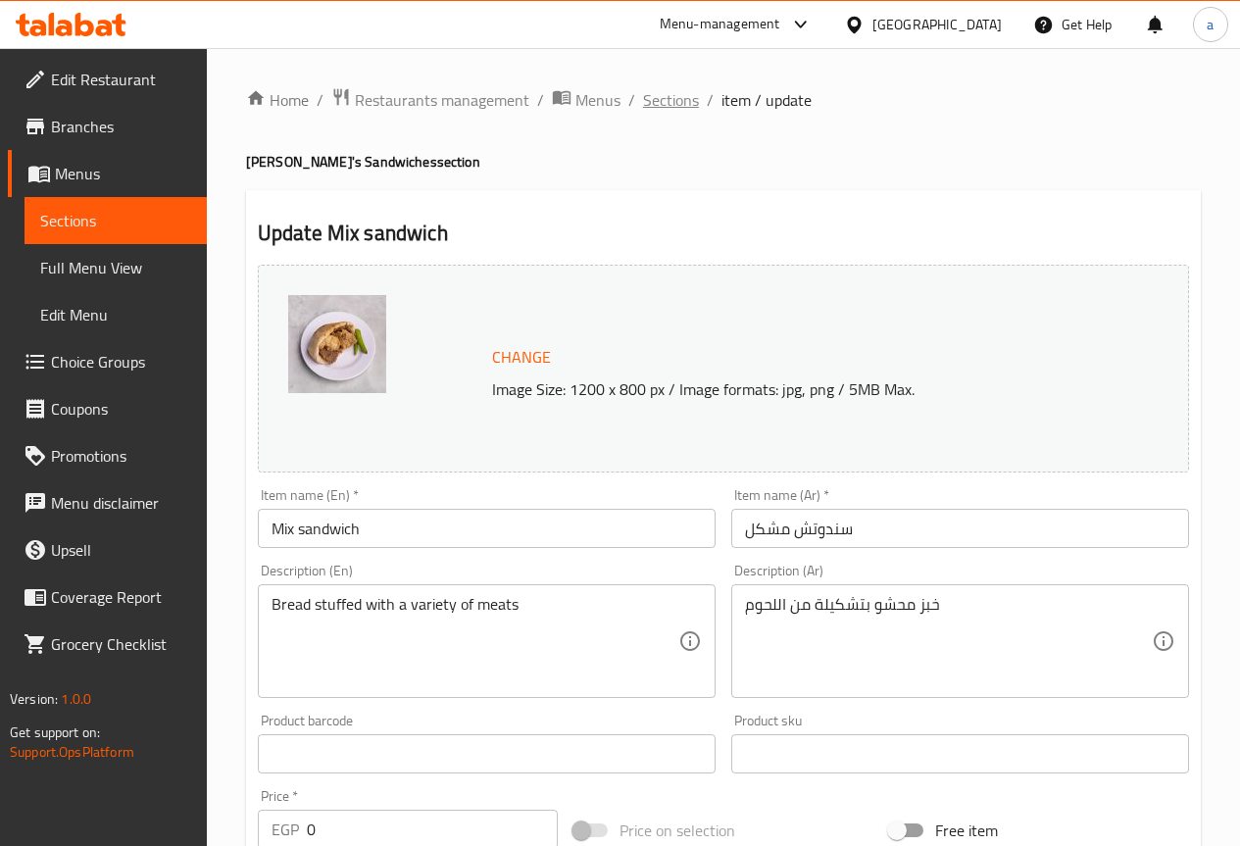
click at [687, 100] on span "Sections" at bounding box center [671, 100] width 56 height 24
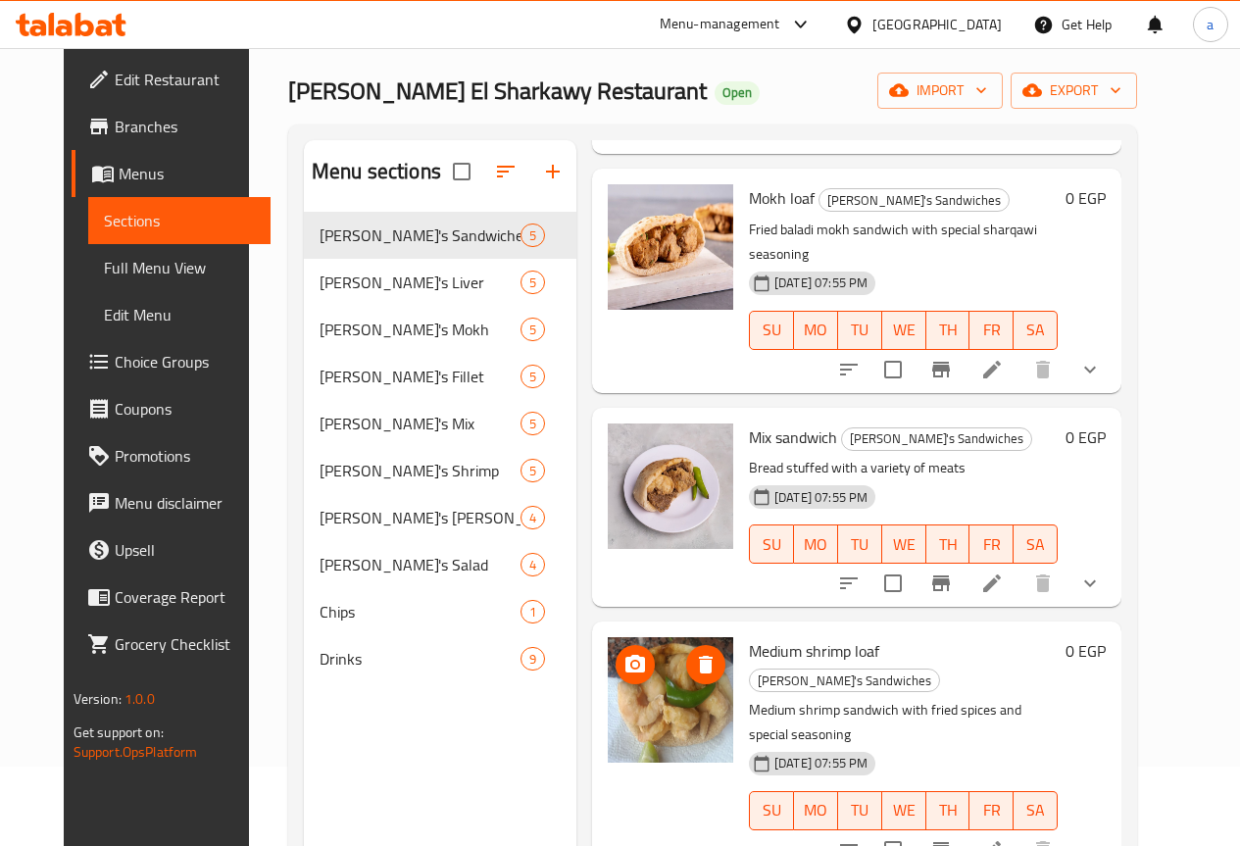
scroll to position [196, 0]
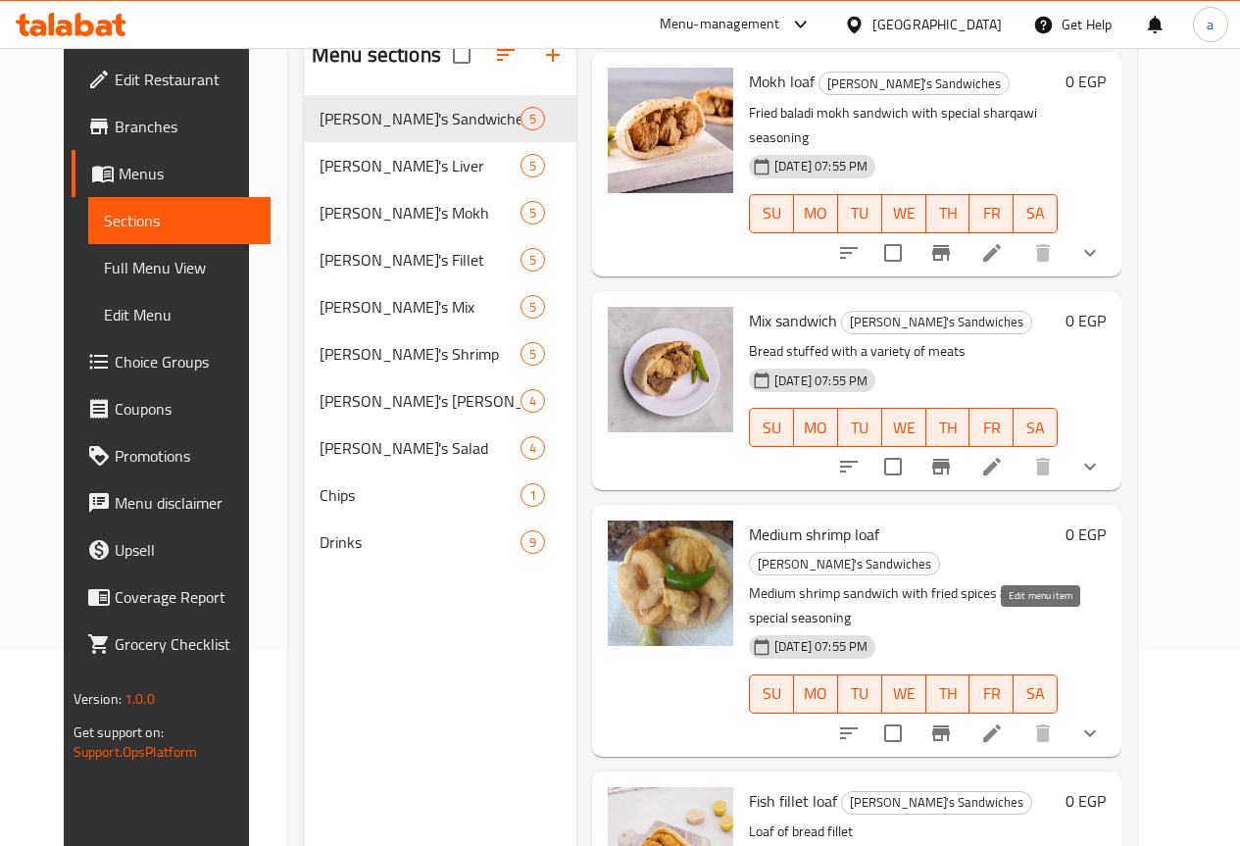
click at [1004, 721] on icon at bounding box center [992, 733] width 24 height 24
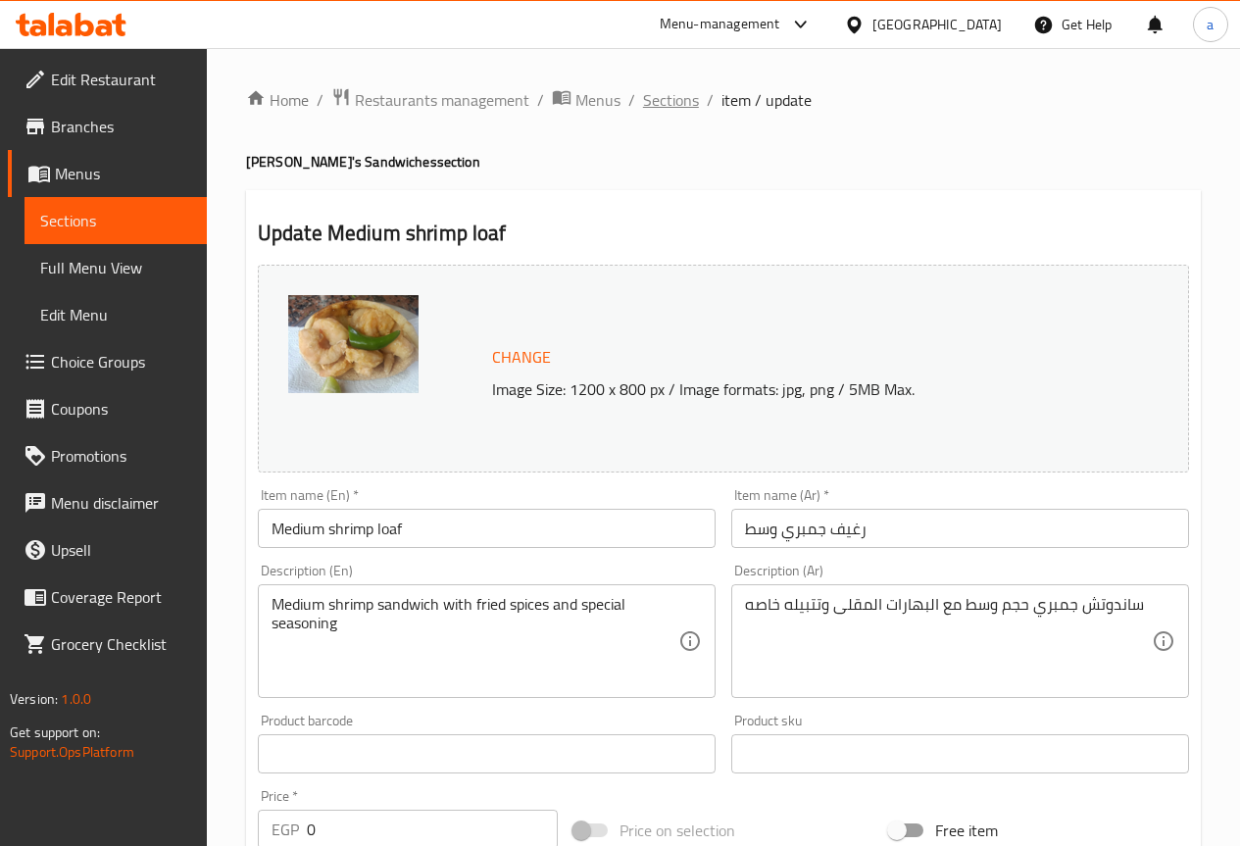
click at [667, 96] on span "Sections" at bounding box center [671, 100] width 56 height 24
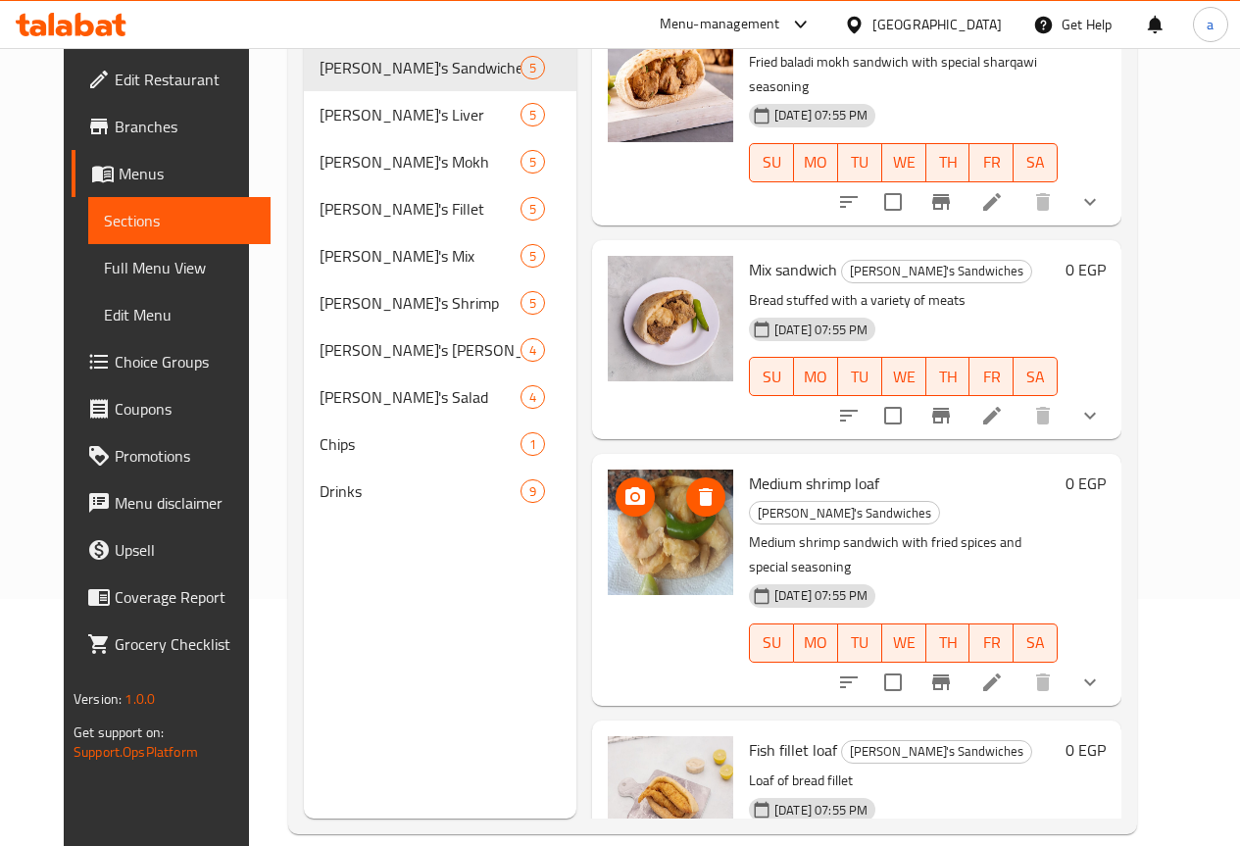
scroll to position [274, 0]
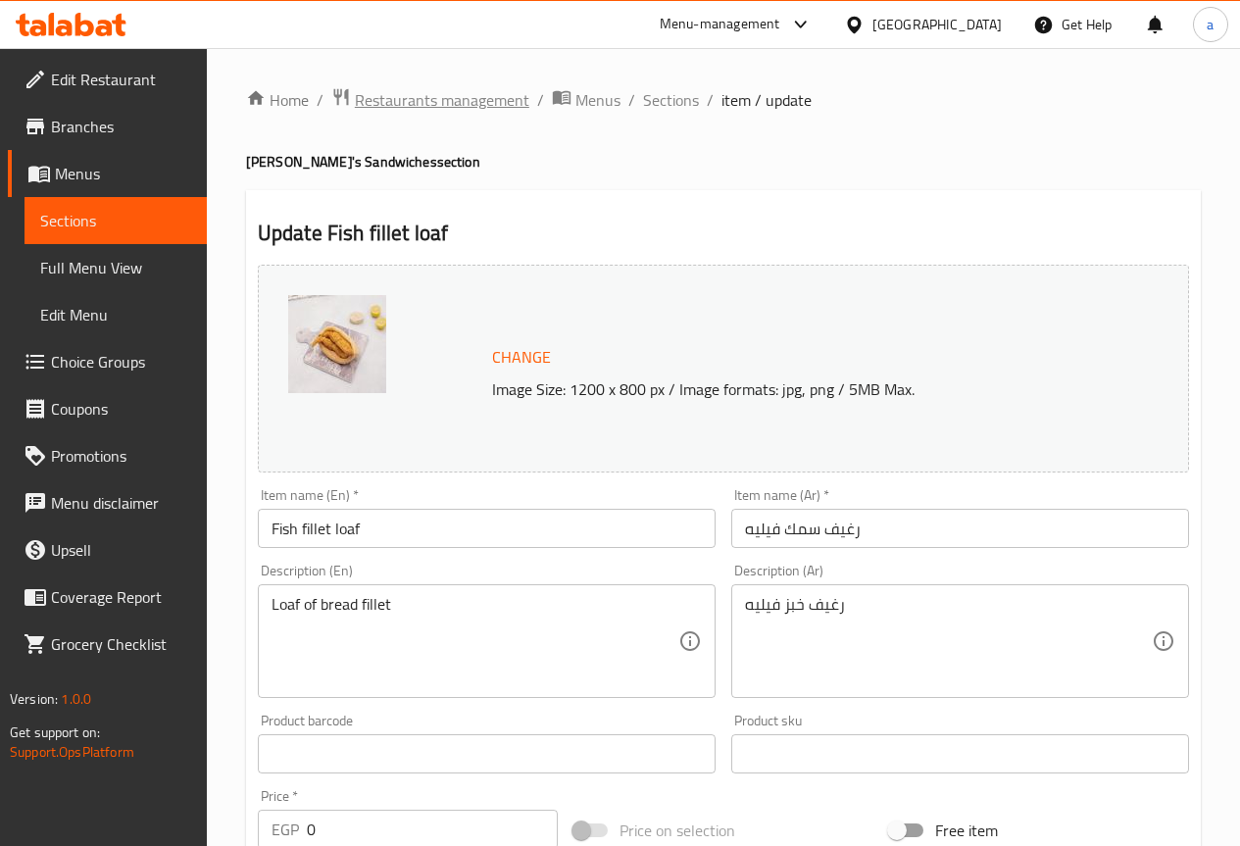
click at [381, 90] on span "Restaurants management" at bounding box center [442, 100] width 174 height 24
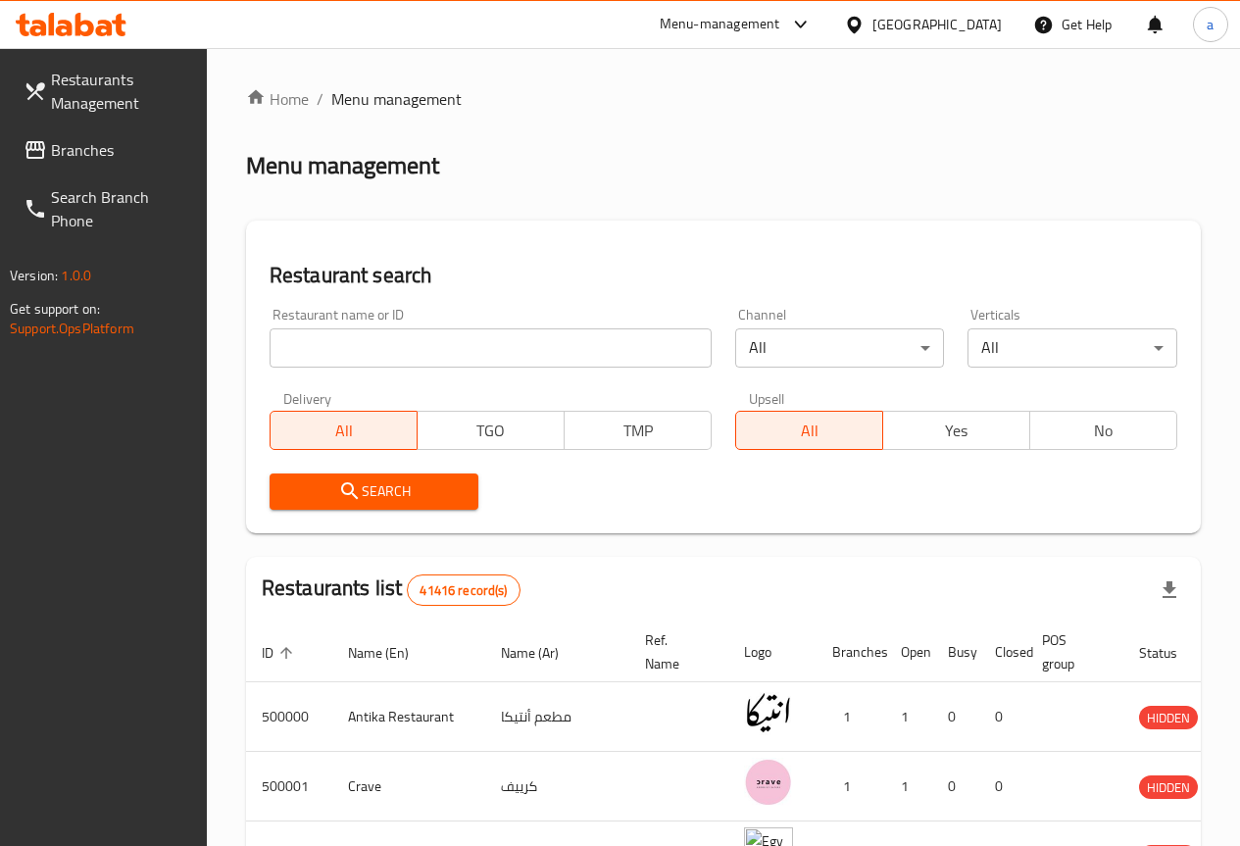
click at [340, 350] on input "search" at bounding box center [491, 347] width 442 height 39
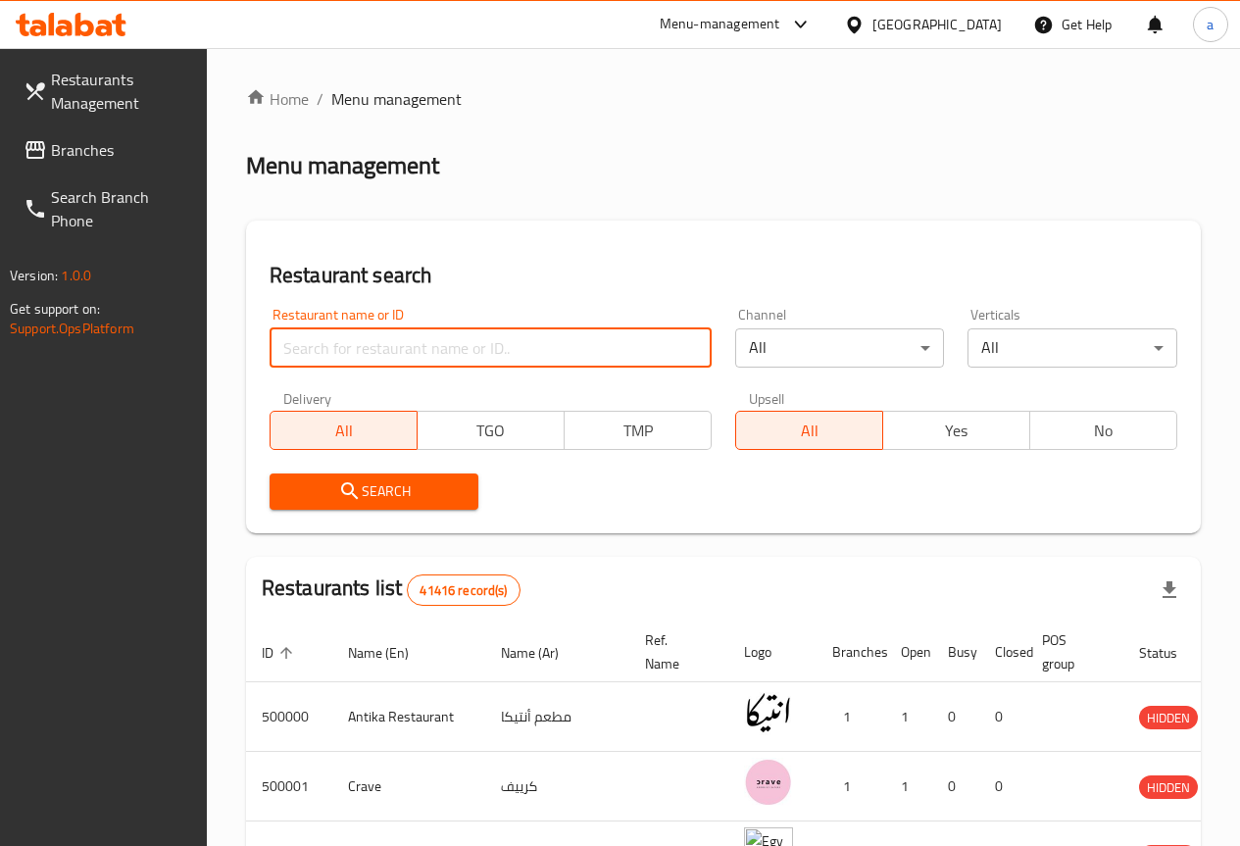
paste input "762188"
type input "762188"
click button "Search" at bounding box center [375, 491] width 210 height 36
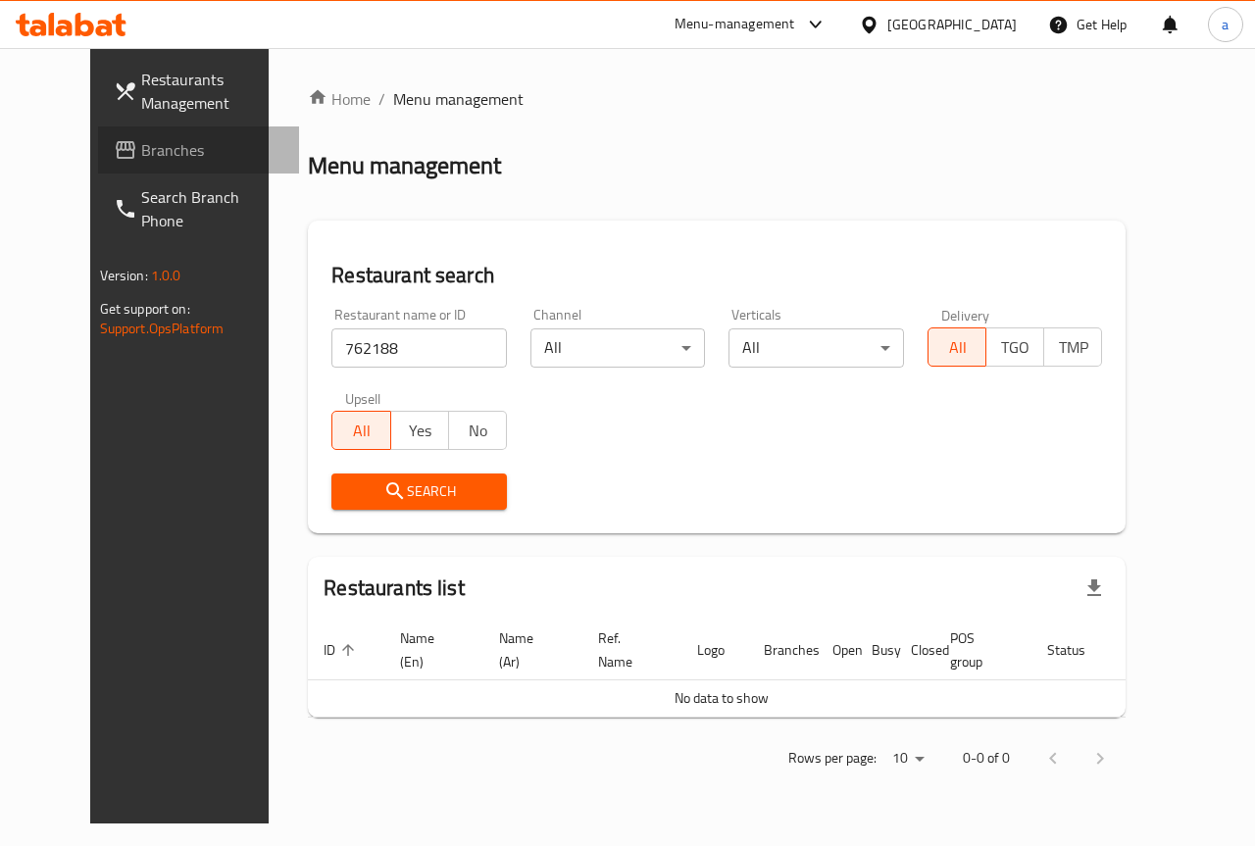
click at [141, 152] on span "Branches" at bounding box center [212, 150] width 143 height 24
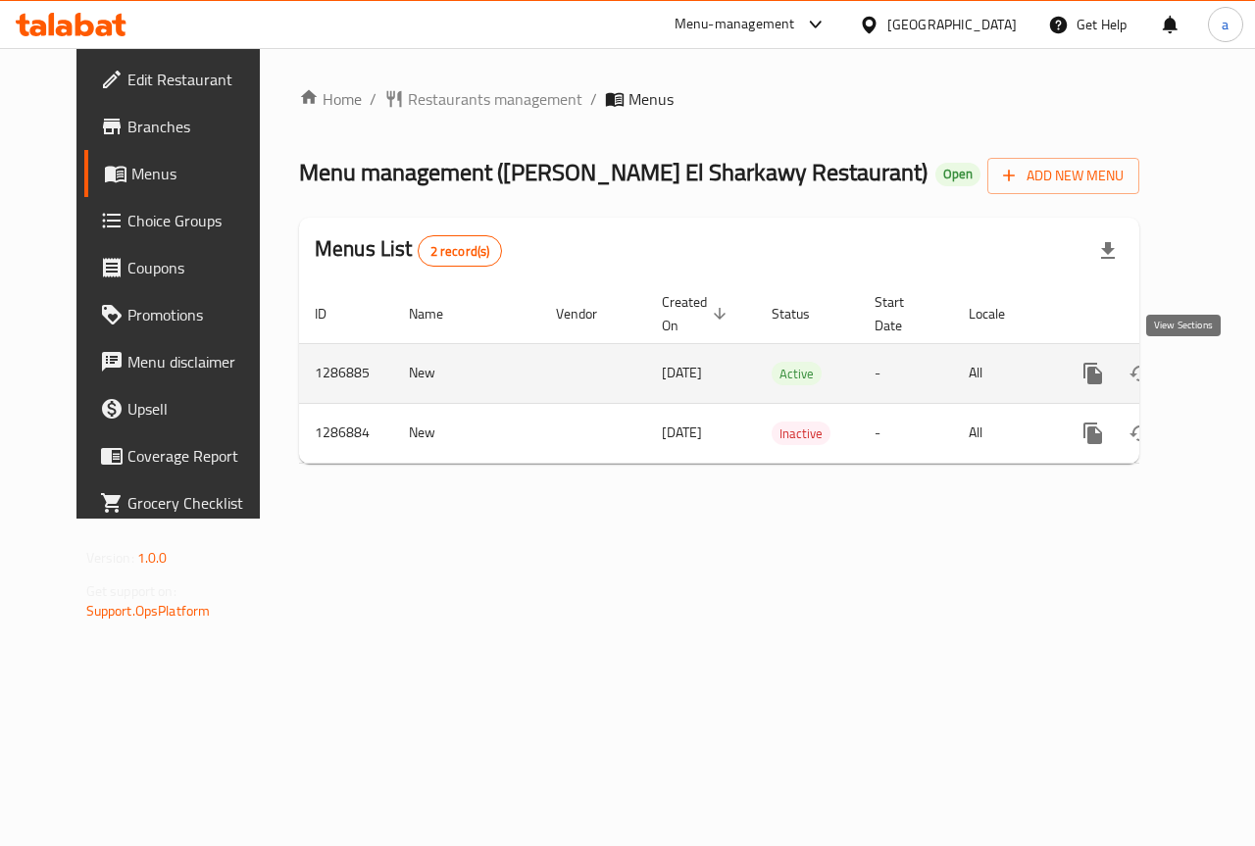
click at [1222, 375] on icon "enhanced table" at bounding box center [1234, 374] width 24 height 24
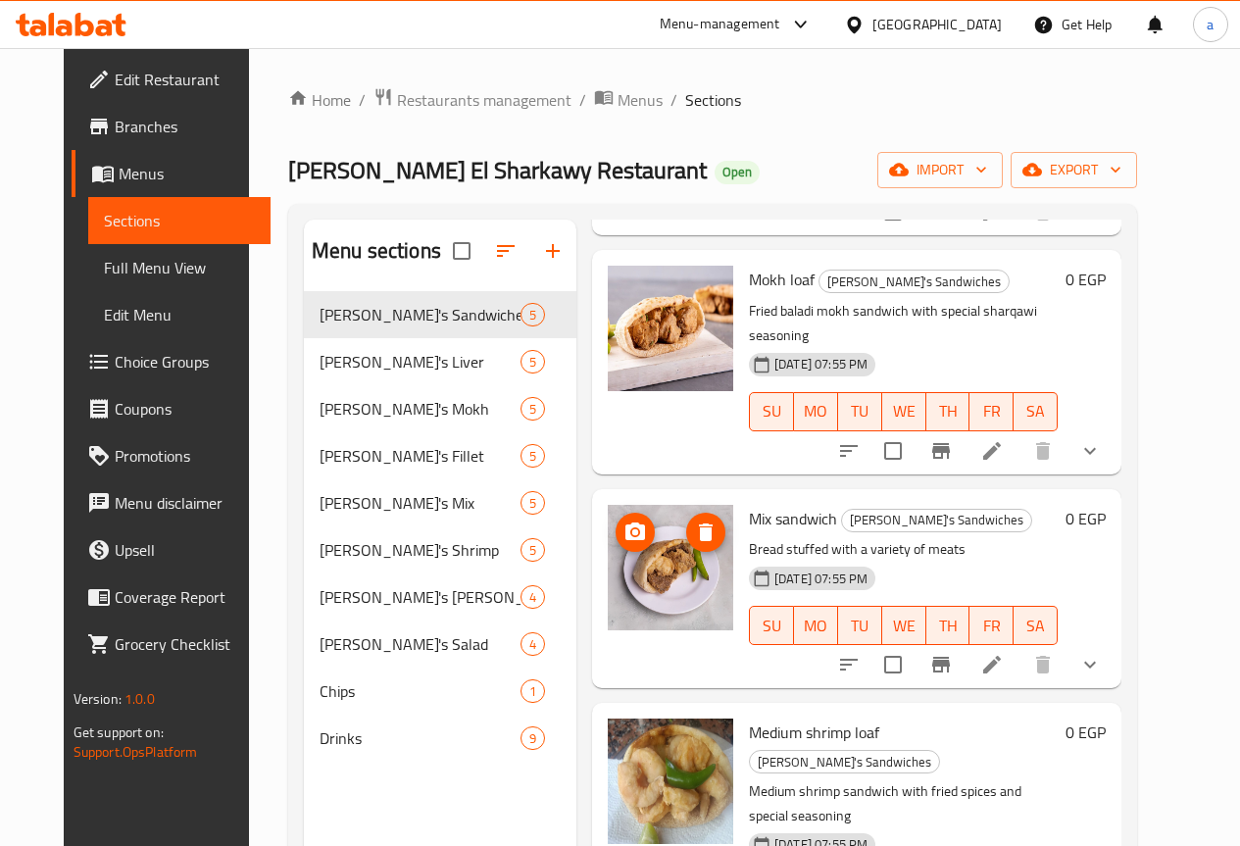
scroll to position [303, 0]
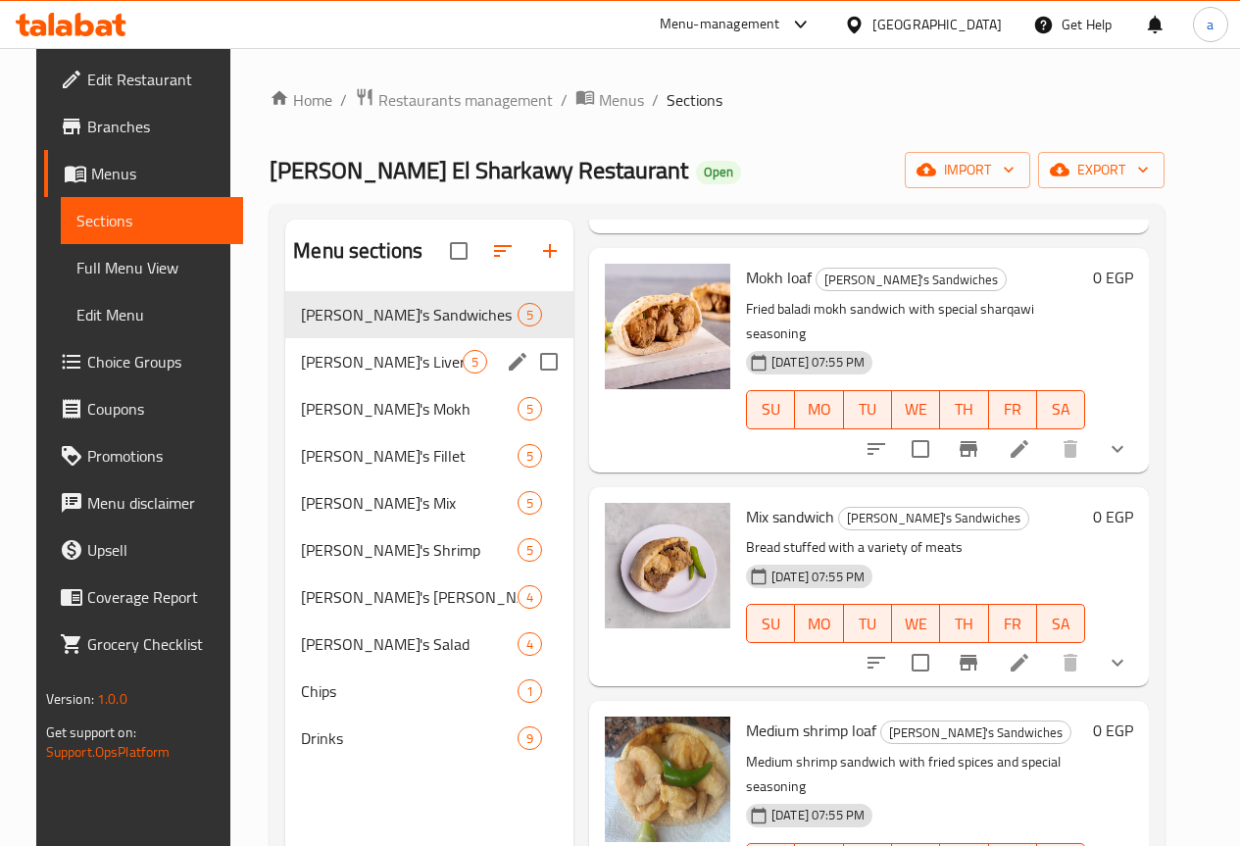
click at [312, 373] on span "[PERSON_NAME]'s Liver" at bounding box center [382, 362] width 162 height 24
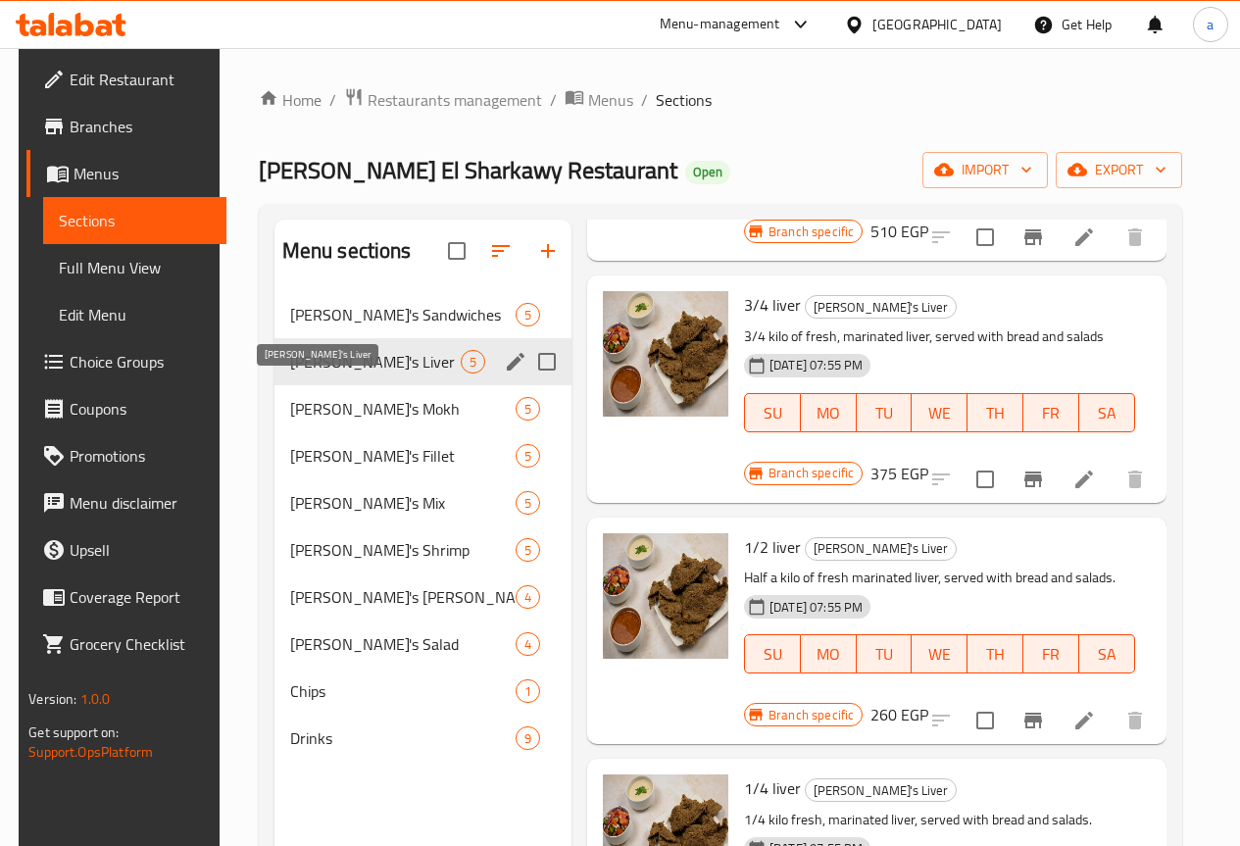
click at [313, 373] on span "[PERSON_NAME]'s Liver" at bounding box center [375, 362] width 171 height 24
click at [327, 421] on span "[PERSON_NAME]'s Mokh" at bounding box center [375, 409] width 171 height 24
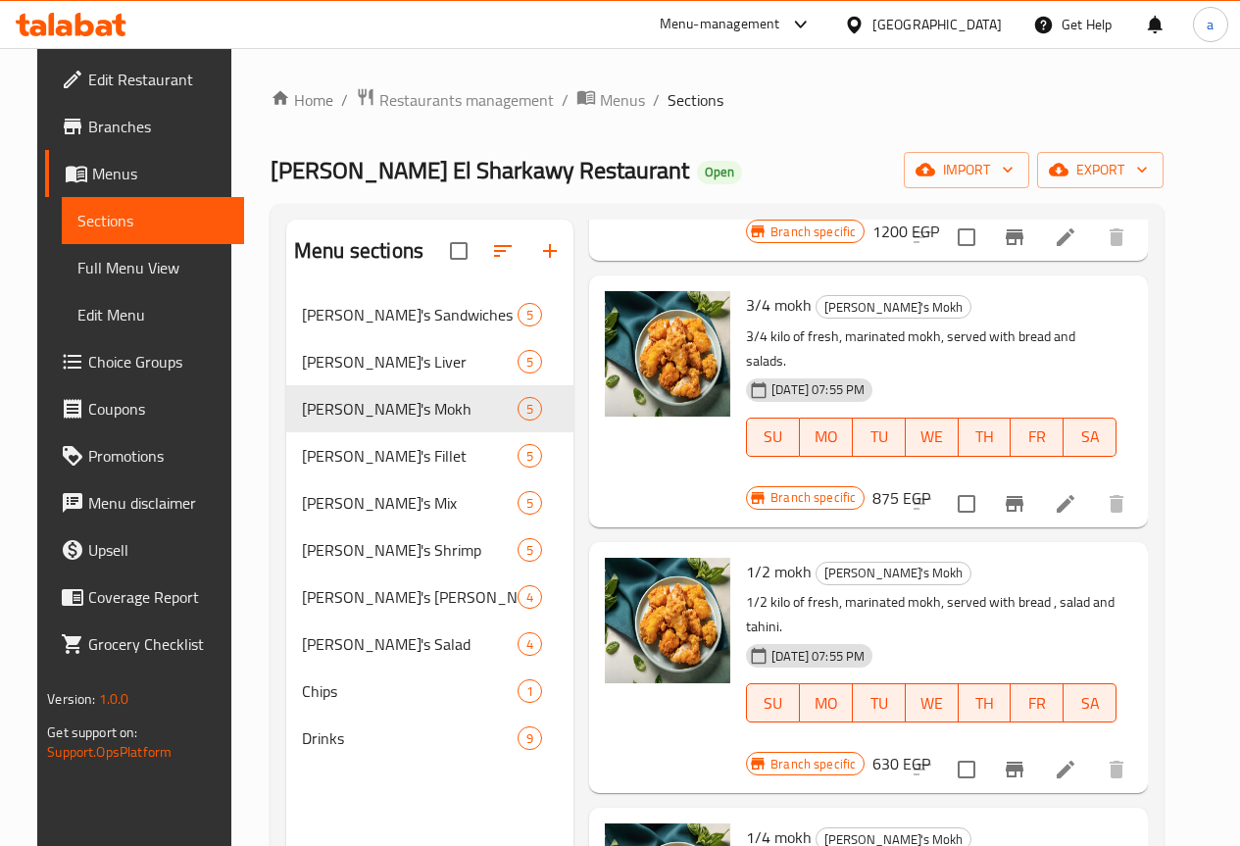
scroll to position [425, 0]
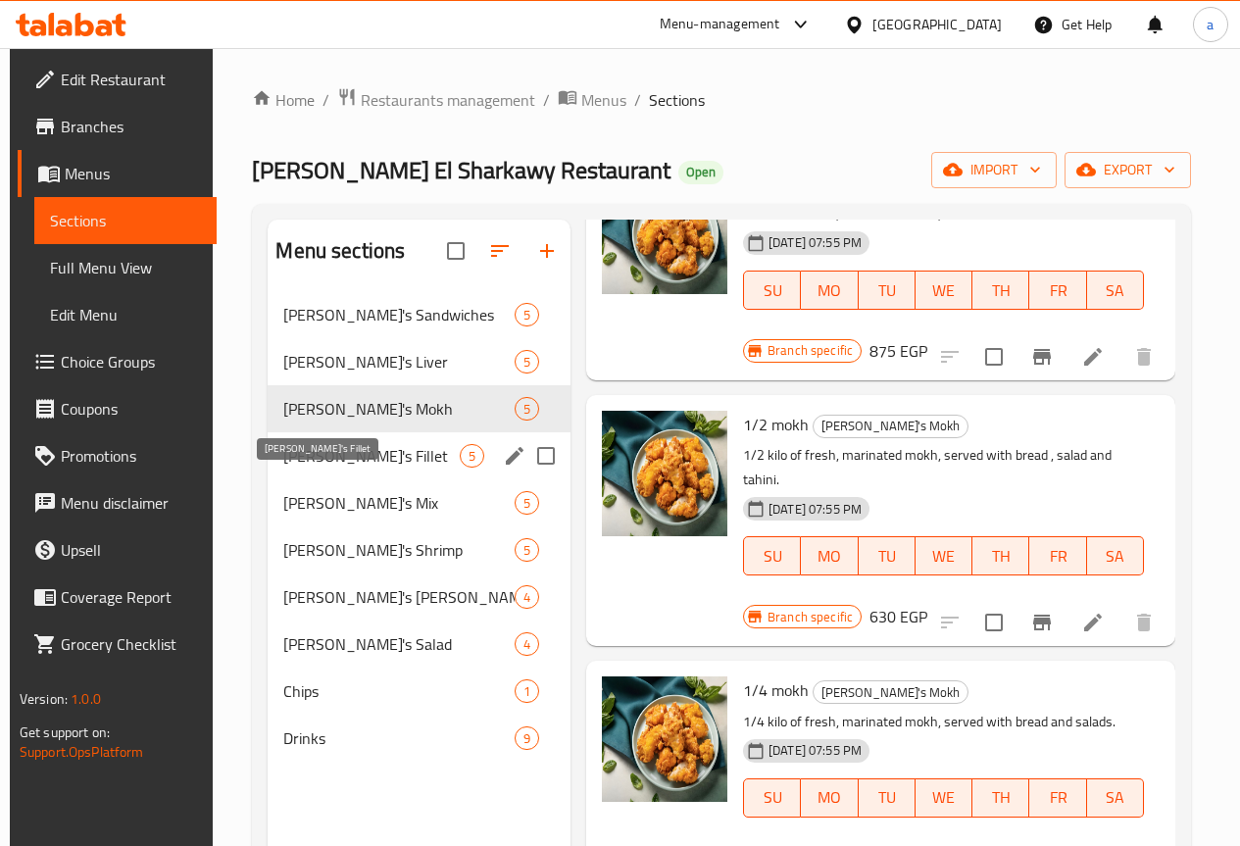
click at [322, 468] on span "[PERSON_NAME]'s Fillet" at bounding box center [370, 456] width 175 height 24
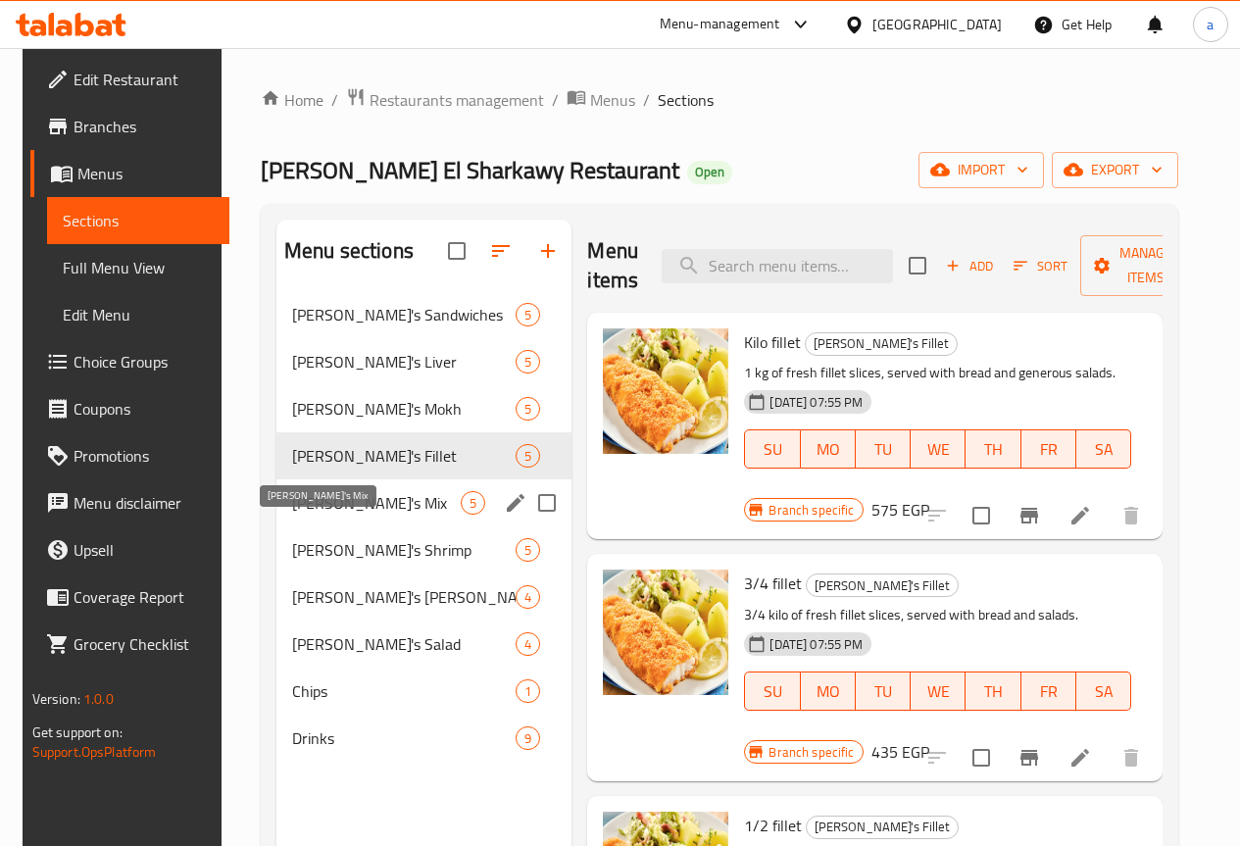
click at [329, 515] on span "[PERSON_NAME]'s Mix" at bounding box center [376, 503] width 169 height 24
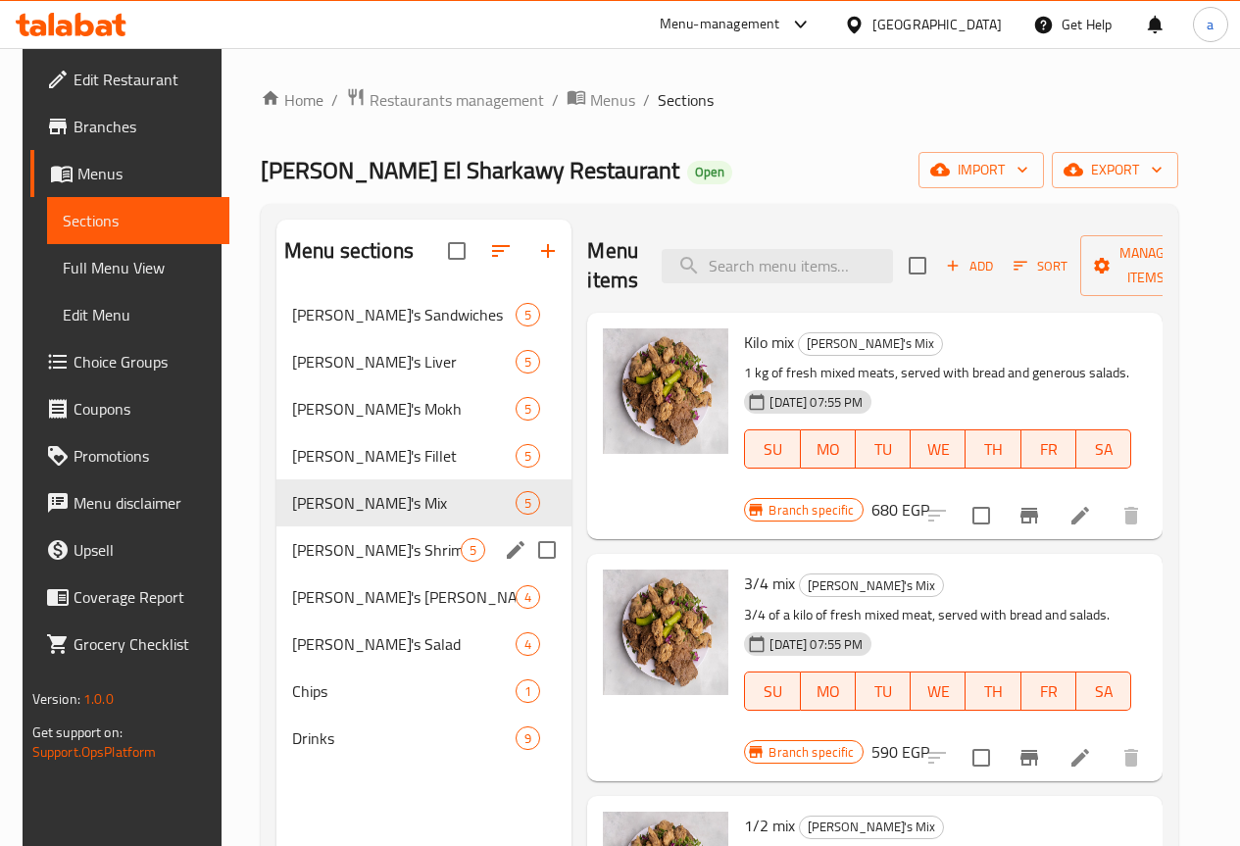
click at [313, 562] on span "[PERSON_NAME]'s Shrimp" at bounding box center [376, 550] width 169 height 24
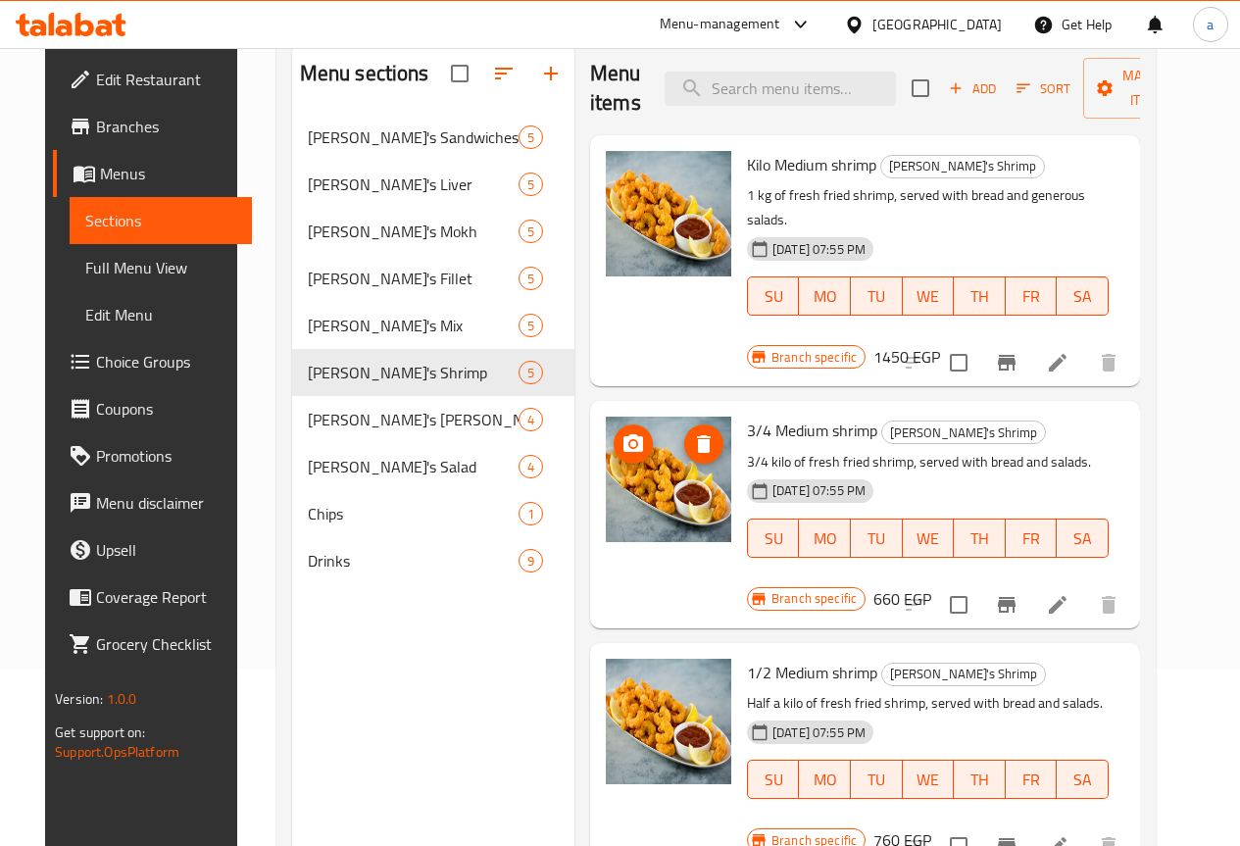
scroll to position [176, 0]
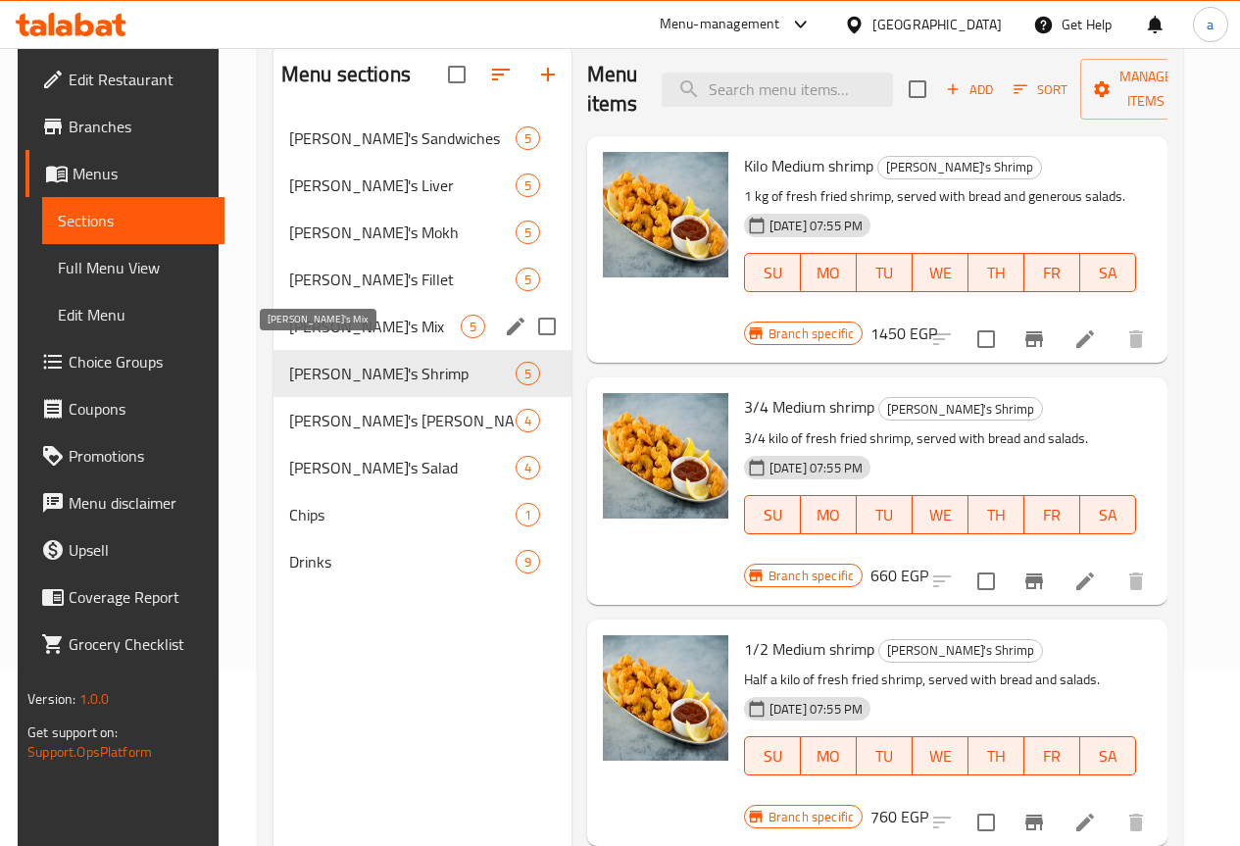
click at [339, 338] on span "[PERSON_NAME]'s Mix" at bounding box center [375, 327] width 172 height 24
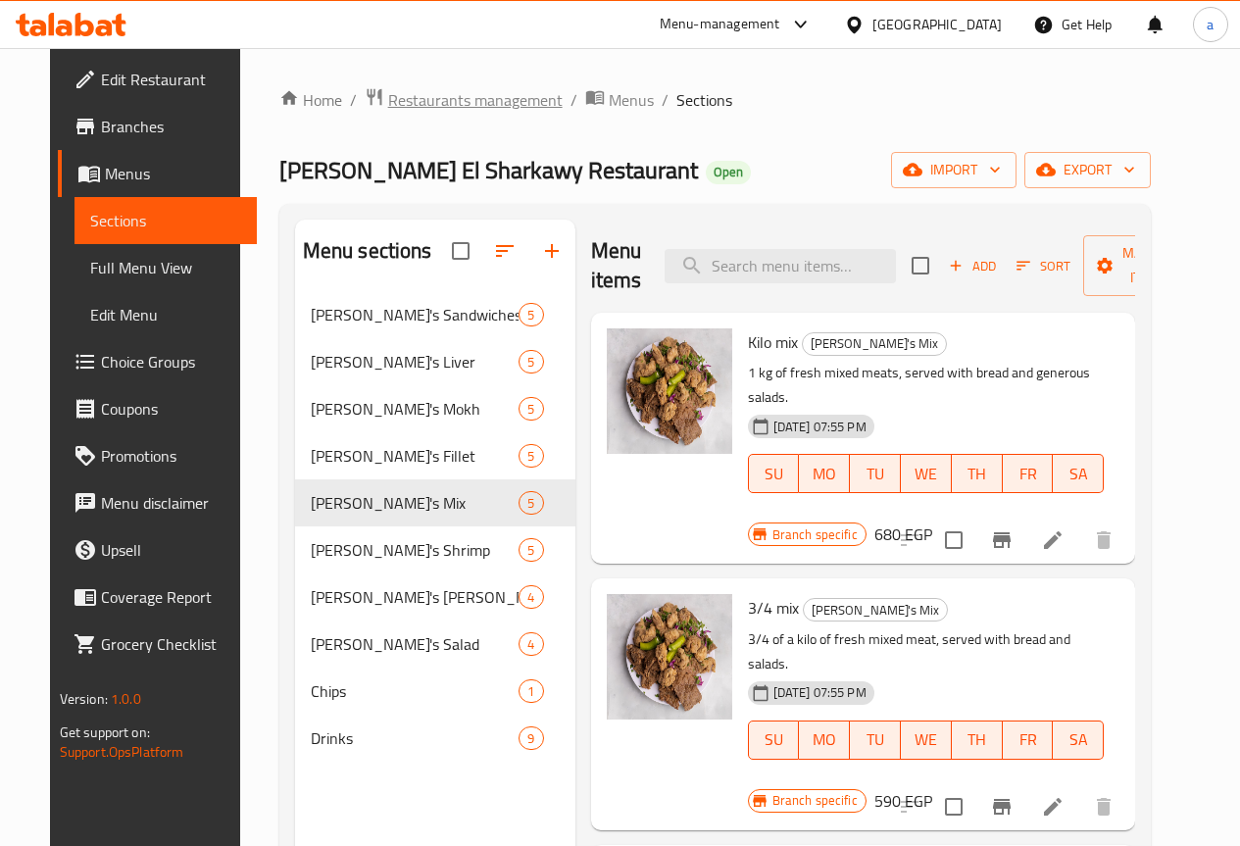
click at [388, 99] on span "Restaurants management" at bounding box center [475, 100] width 174 height 24
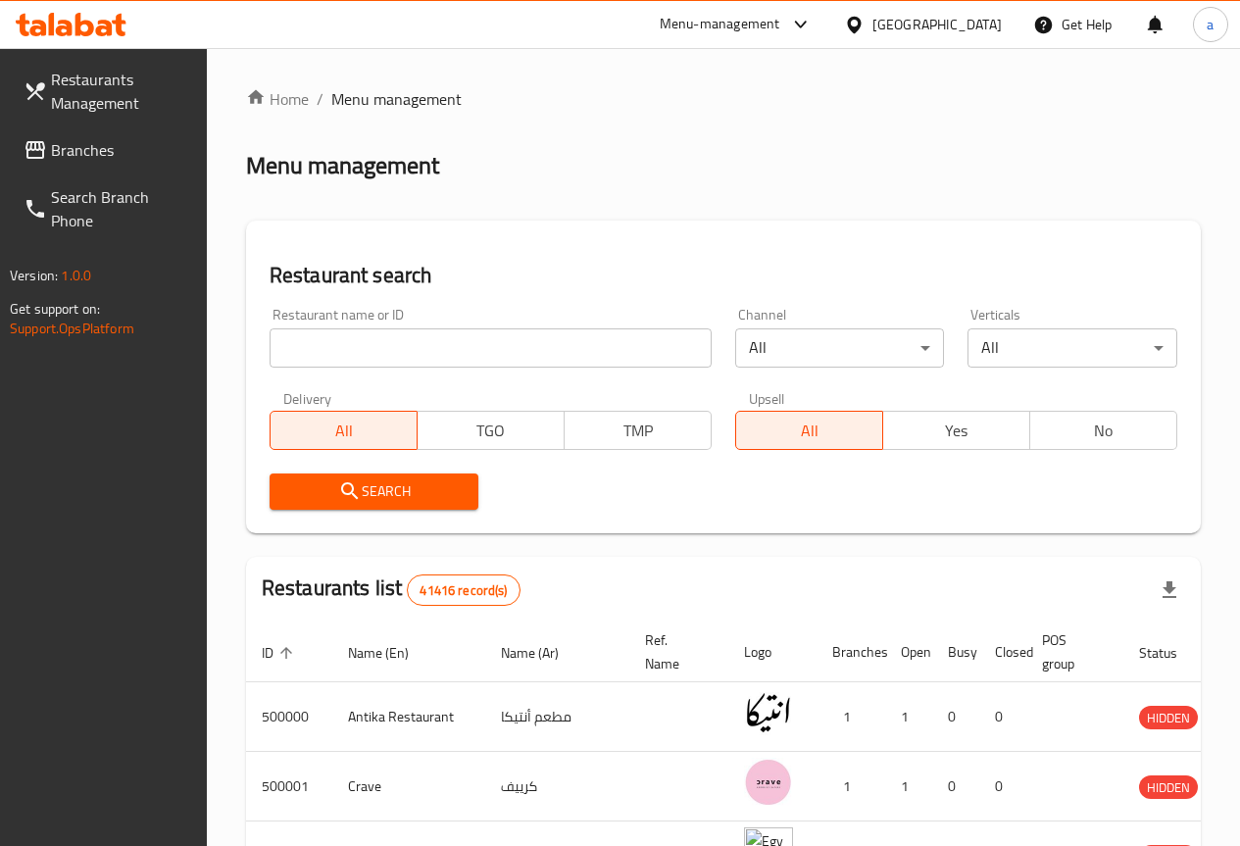
click at [372, 343] on input "search" at bounding box center [491, 347] width 442 height 39
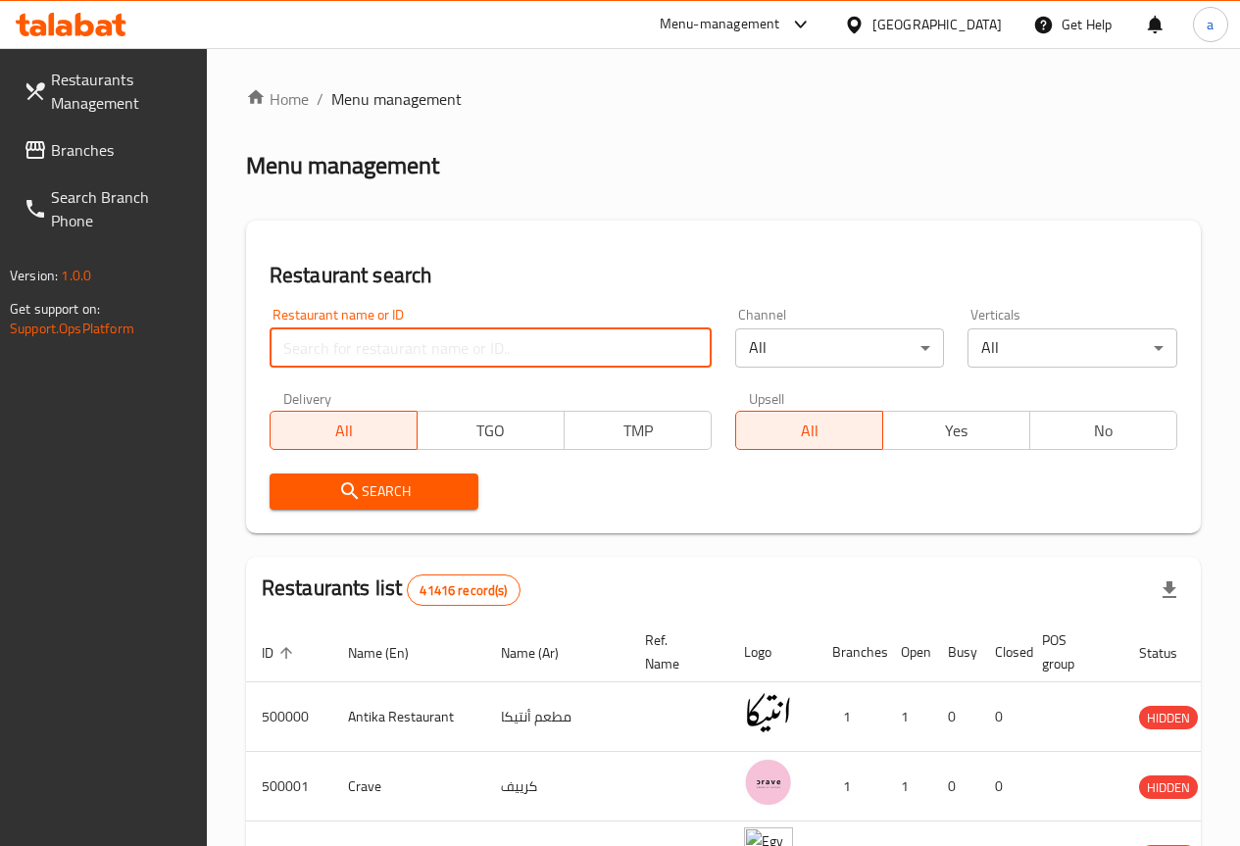
paste input "702842"
type input "702842"
click button "Search" at bounding box center [375, 491] width 210 height 36
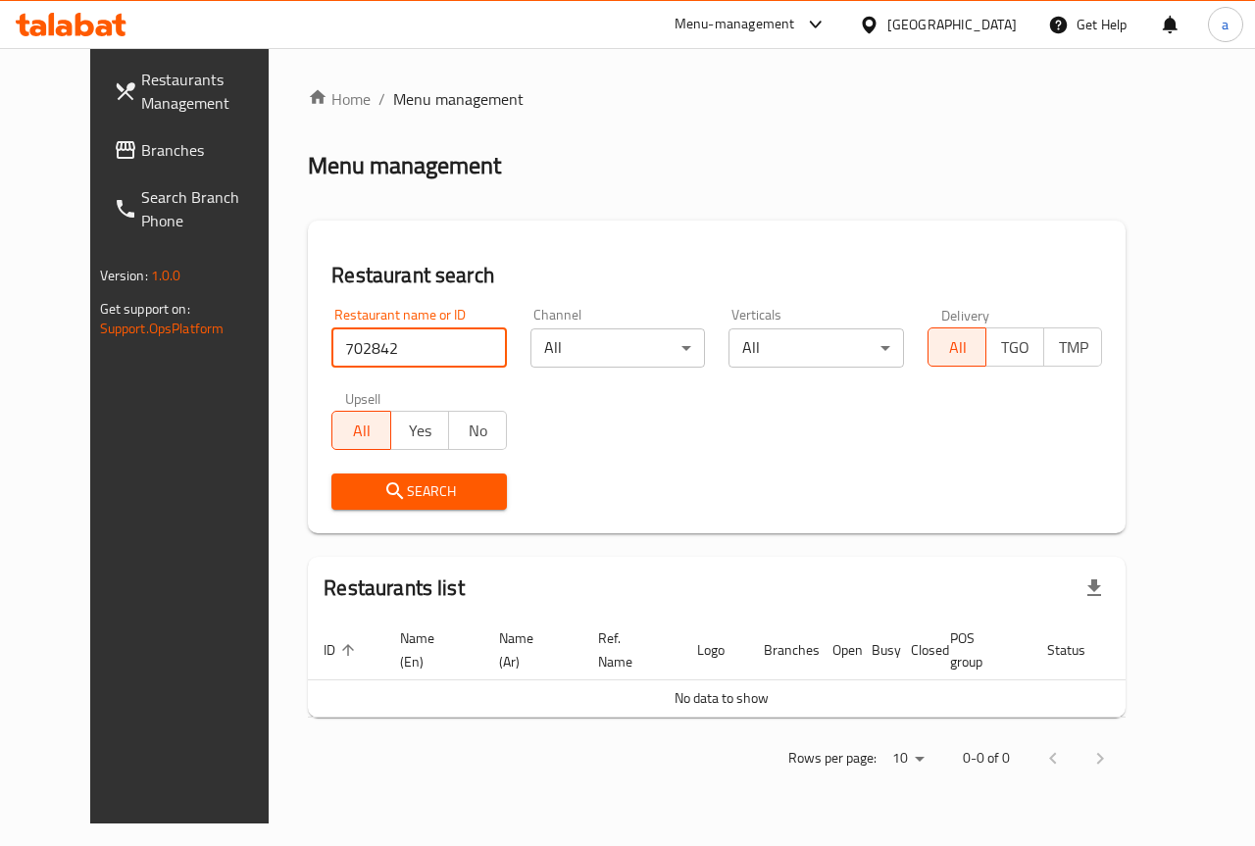
click at [141, 151] on span "Branches" at bounding box center [212, 150] width 143 height 24
